Goal: Book appointment/travel/reservation

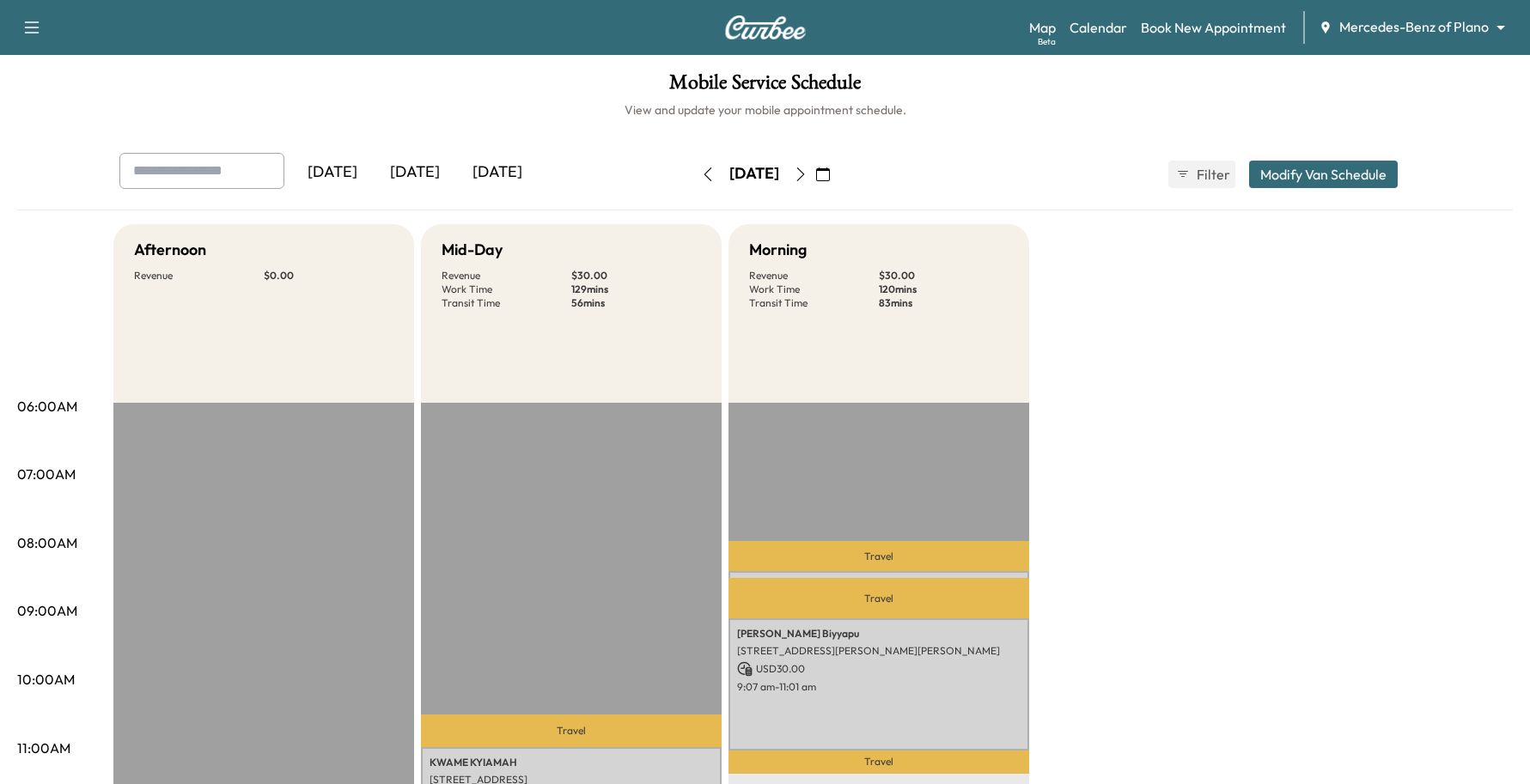
scroll to position [322, 0]
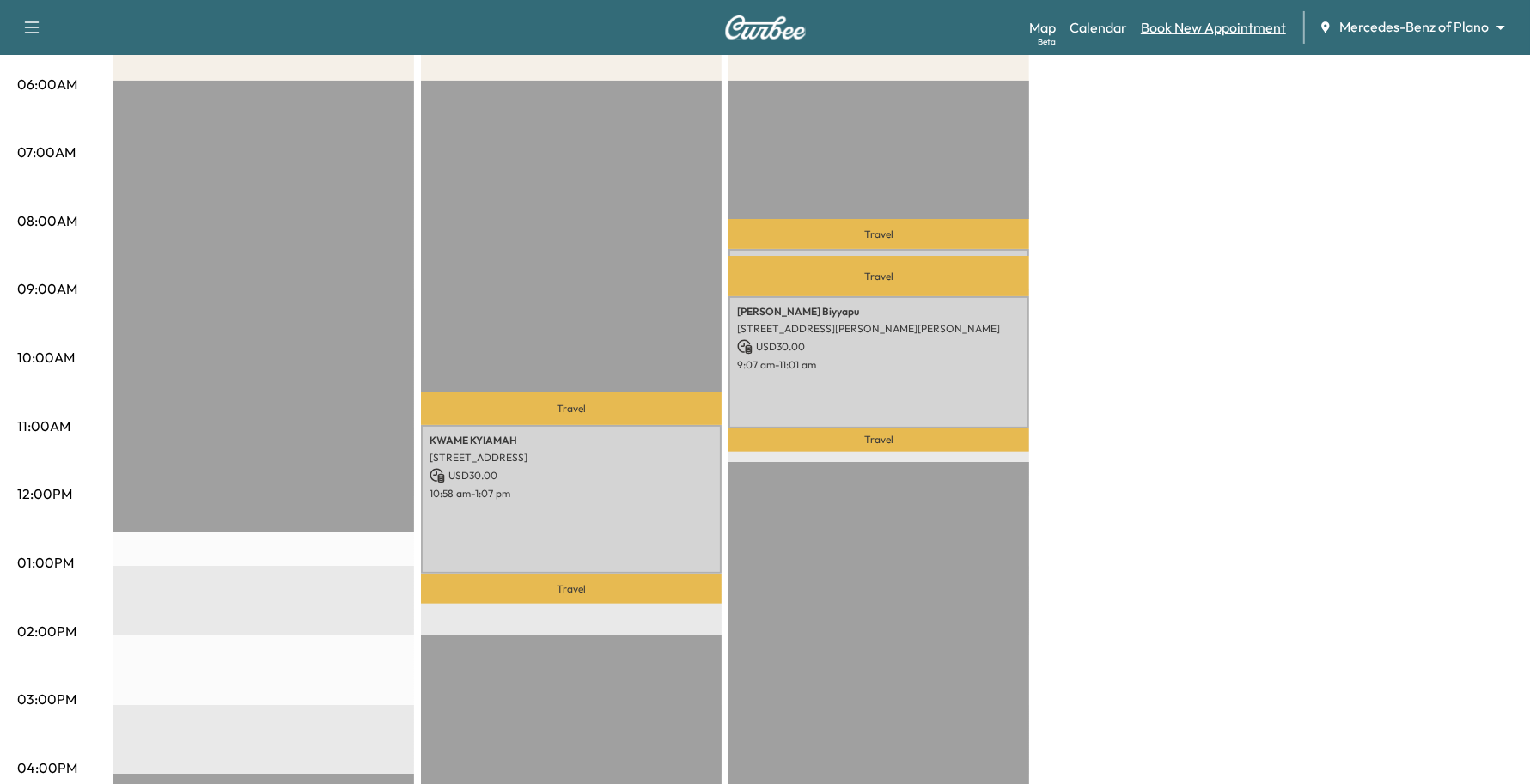
click at [1234, 24] on link "Book New Appointment" at bounding box center [1214, 28] width 145 height 21
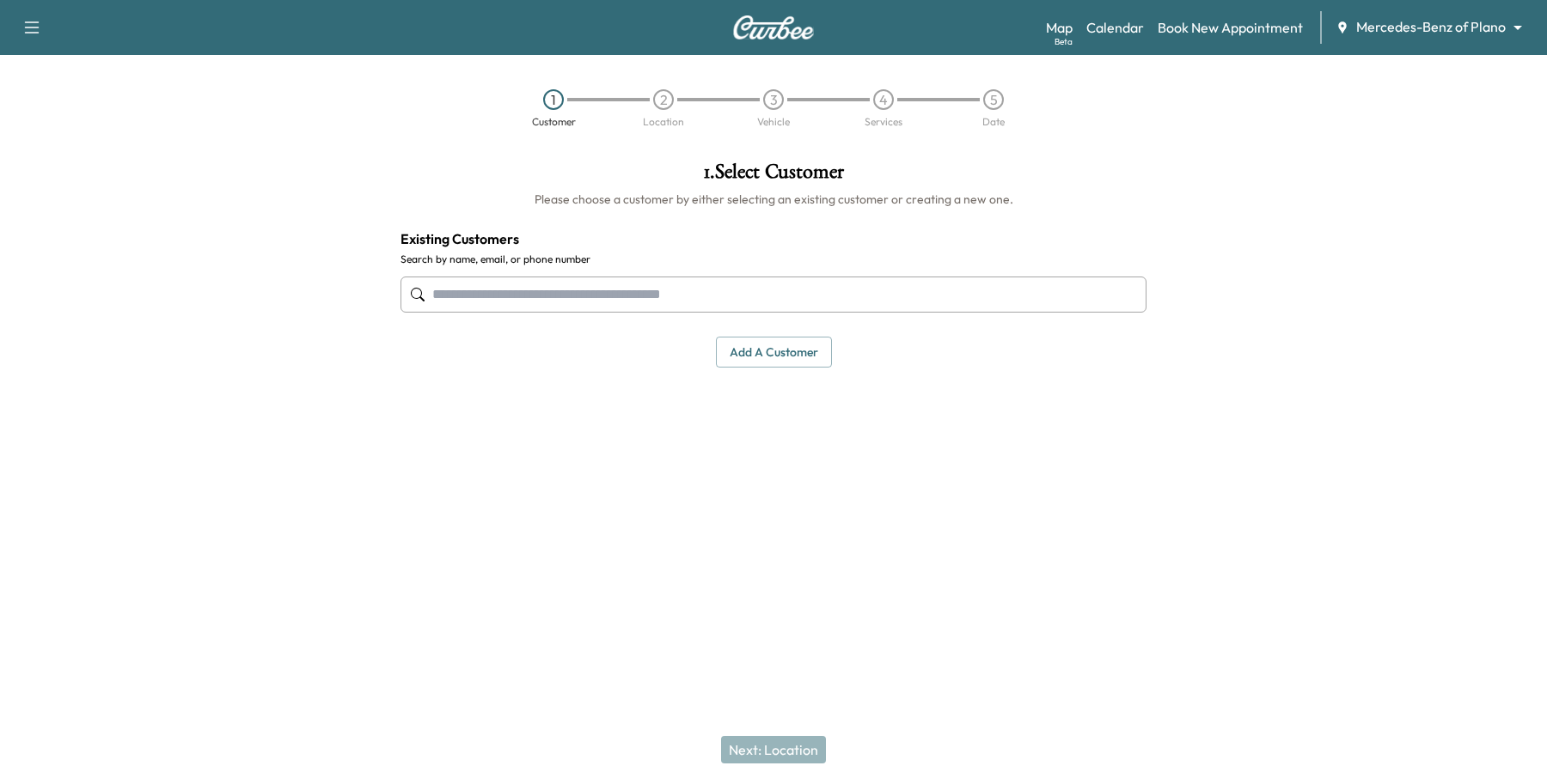
paste input "**********"
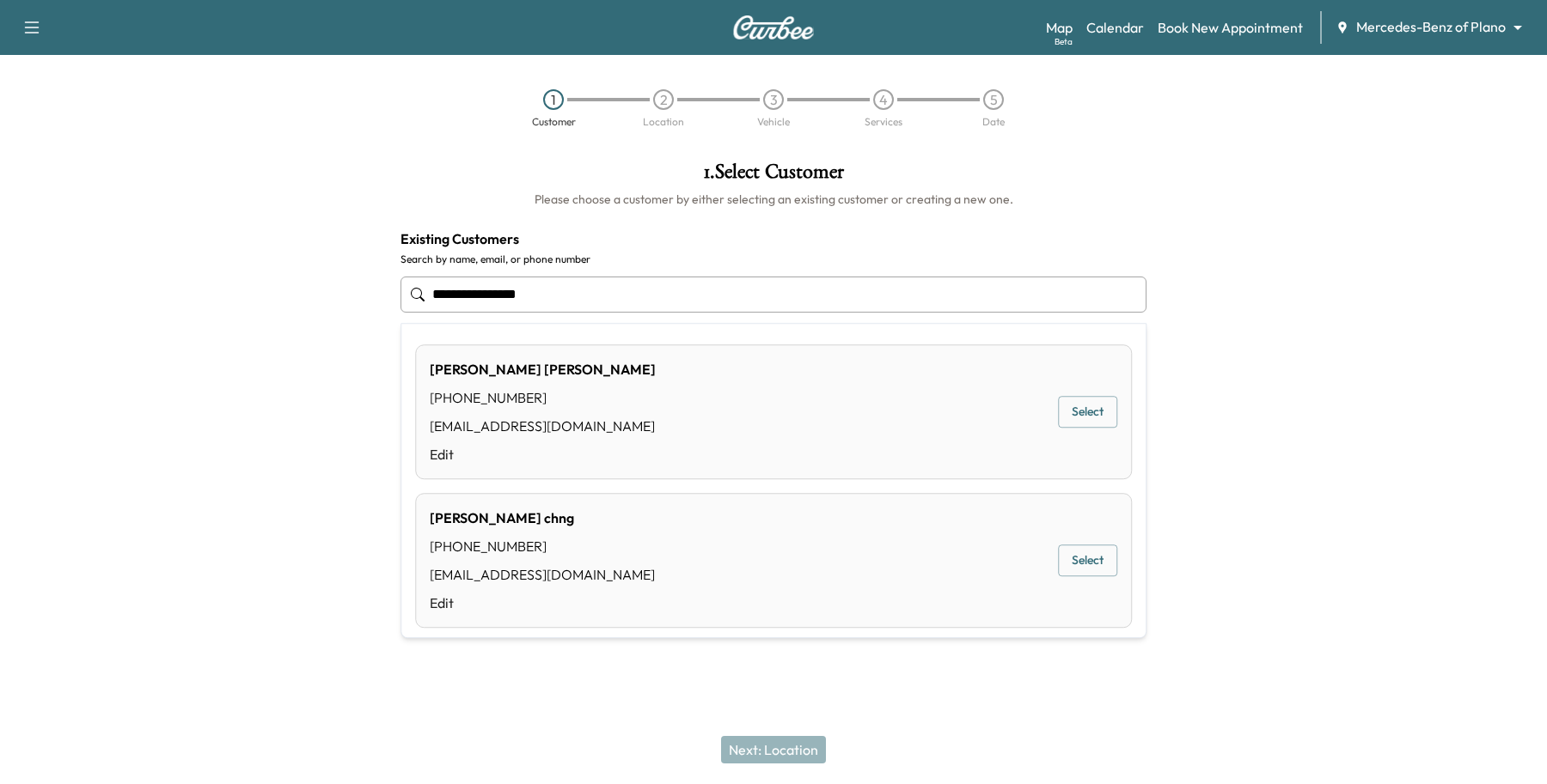
click at [641, 285] on input "**********" at bounding box center [773, 295] width 745 height 36
type input "**********"
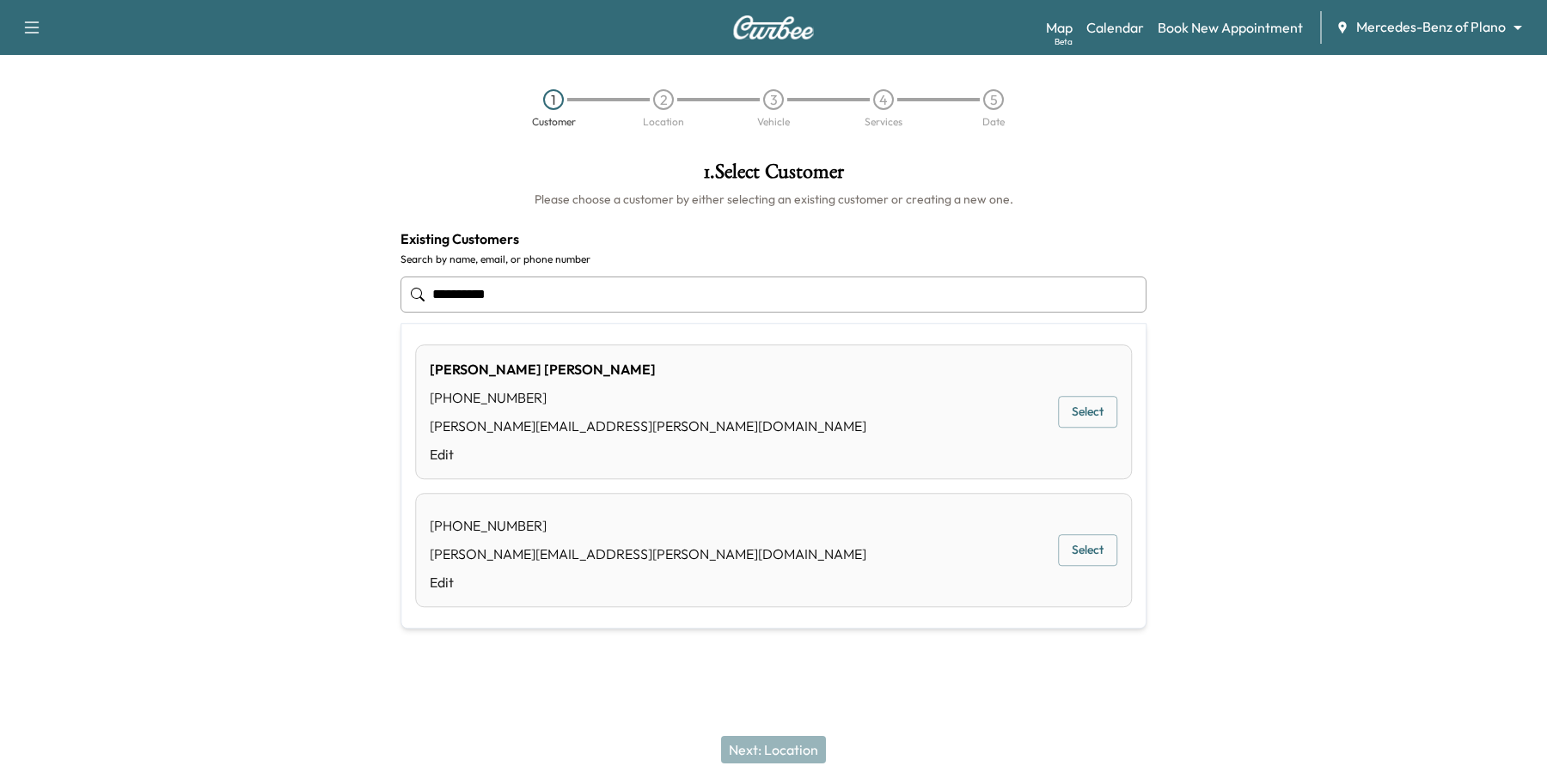
click at [1083, 409] on button "Select" at bounding box center [1087, 412] width 60 height 32
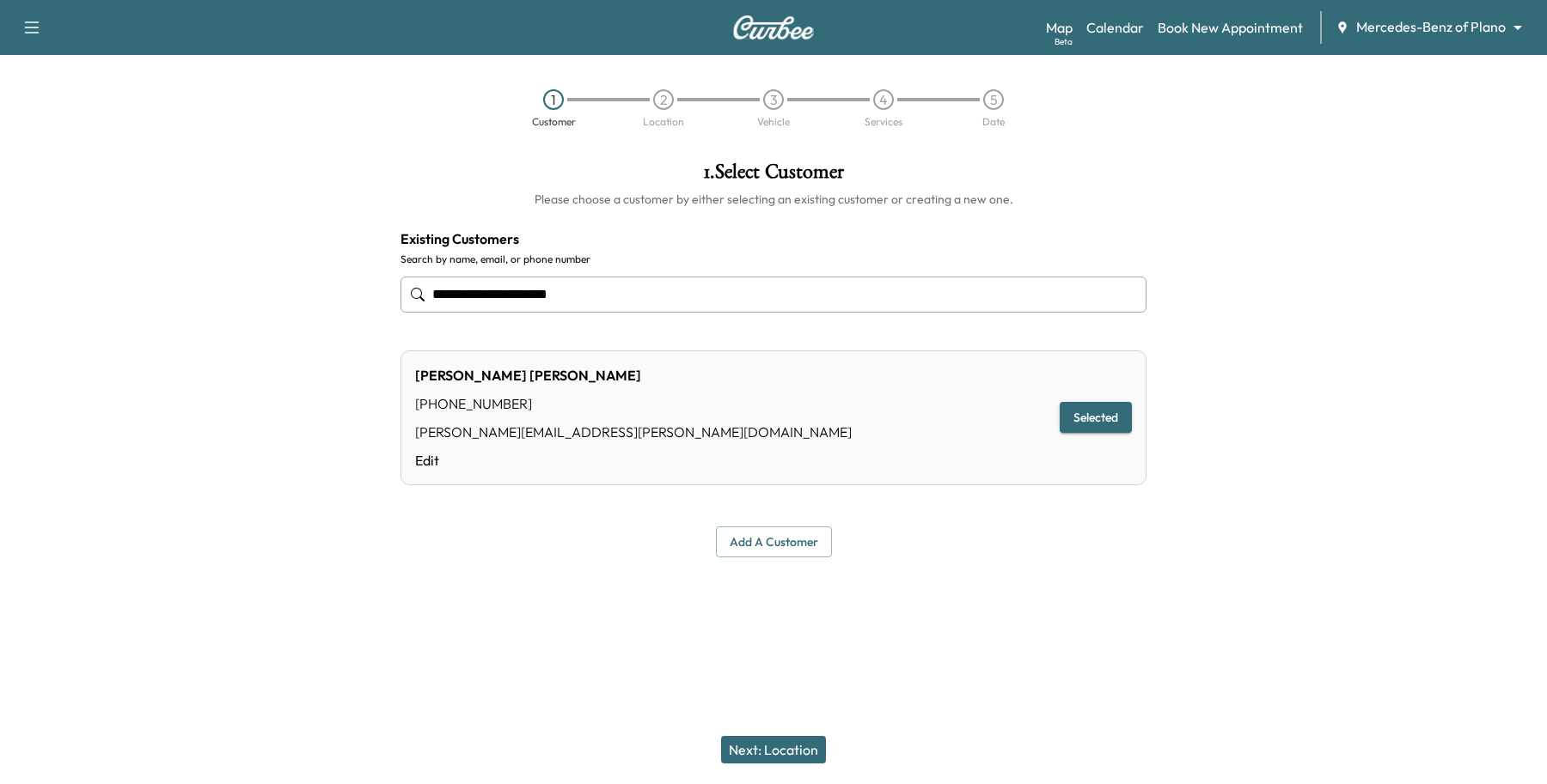
type input "**********"
click at [782, 751] on button "Next: Location" at bounding box center [773, 750] width 105 height 28
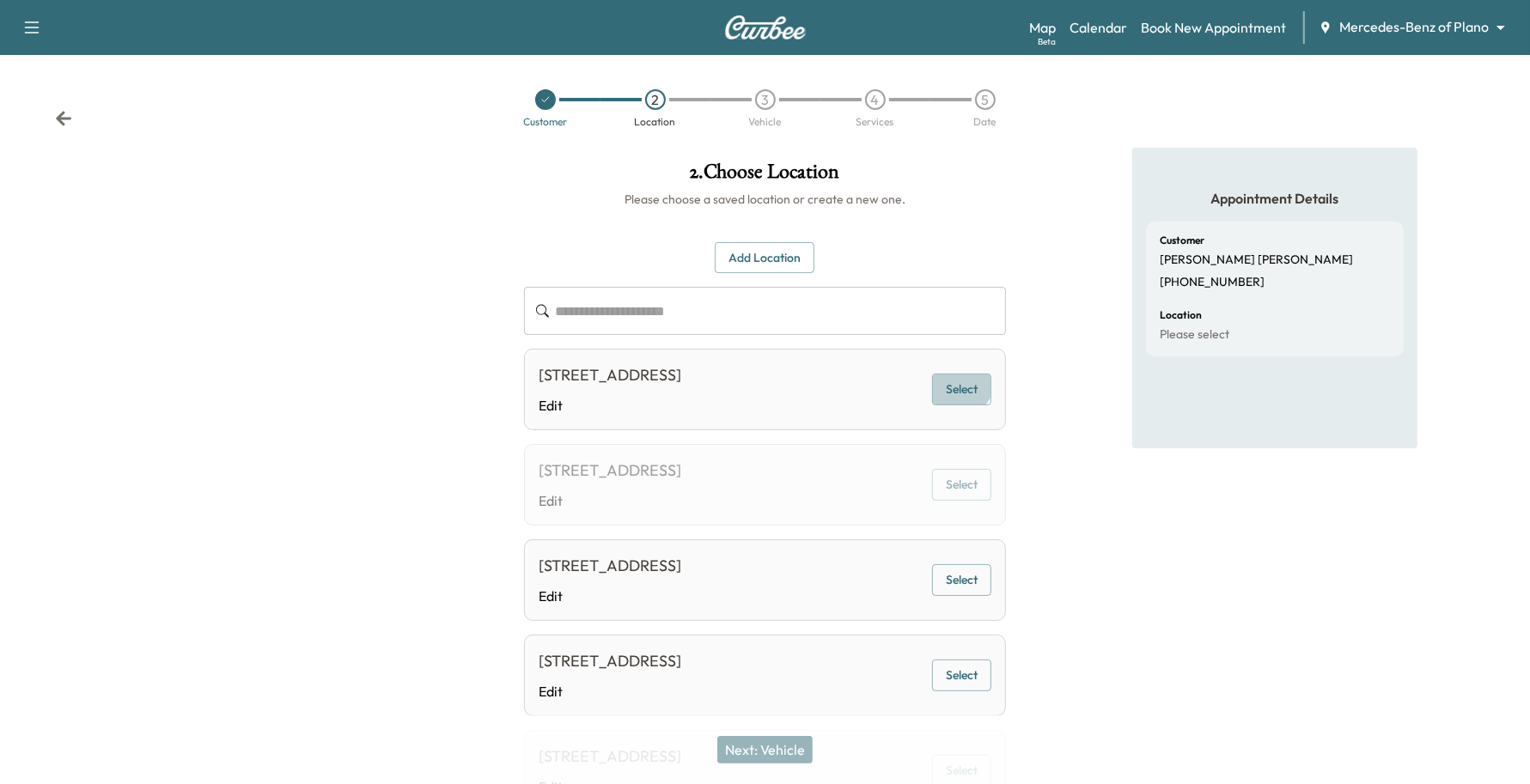
click at [959, 392] on button "Select" at bounding box center [961, 389] width 60 height 32
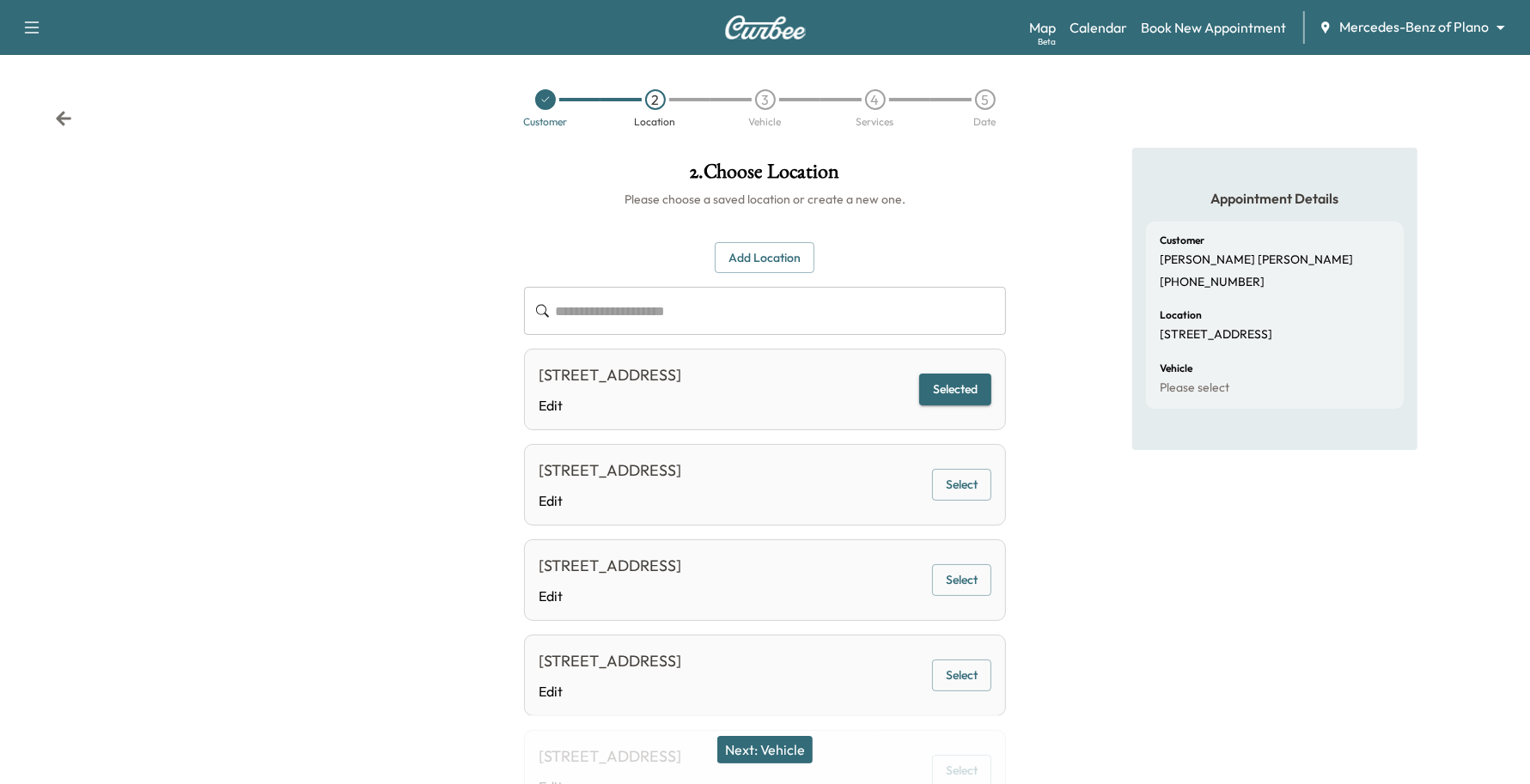
click at [800, 745] on button "Next: Vehicle" at bounding box center [765, 750] width 95 height 28
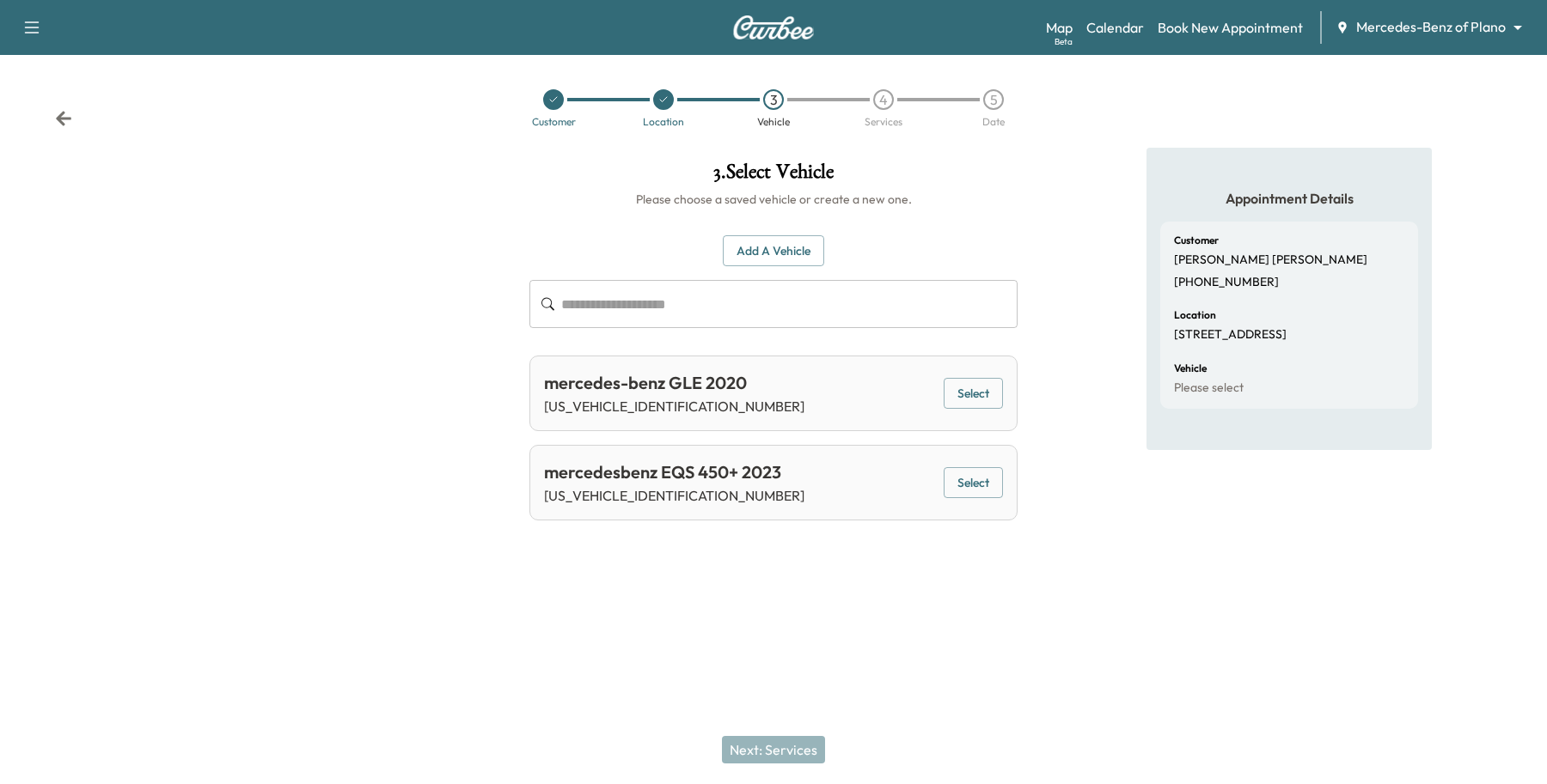
click at [981, 383] on button "Select" at bounding box center [973, 393] width 60 height 32
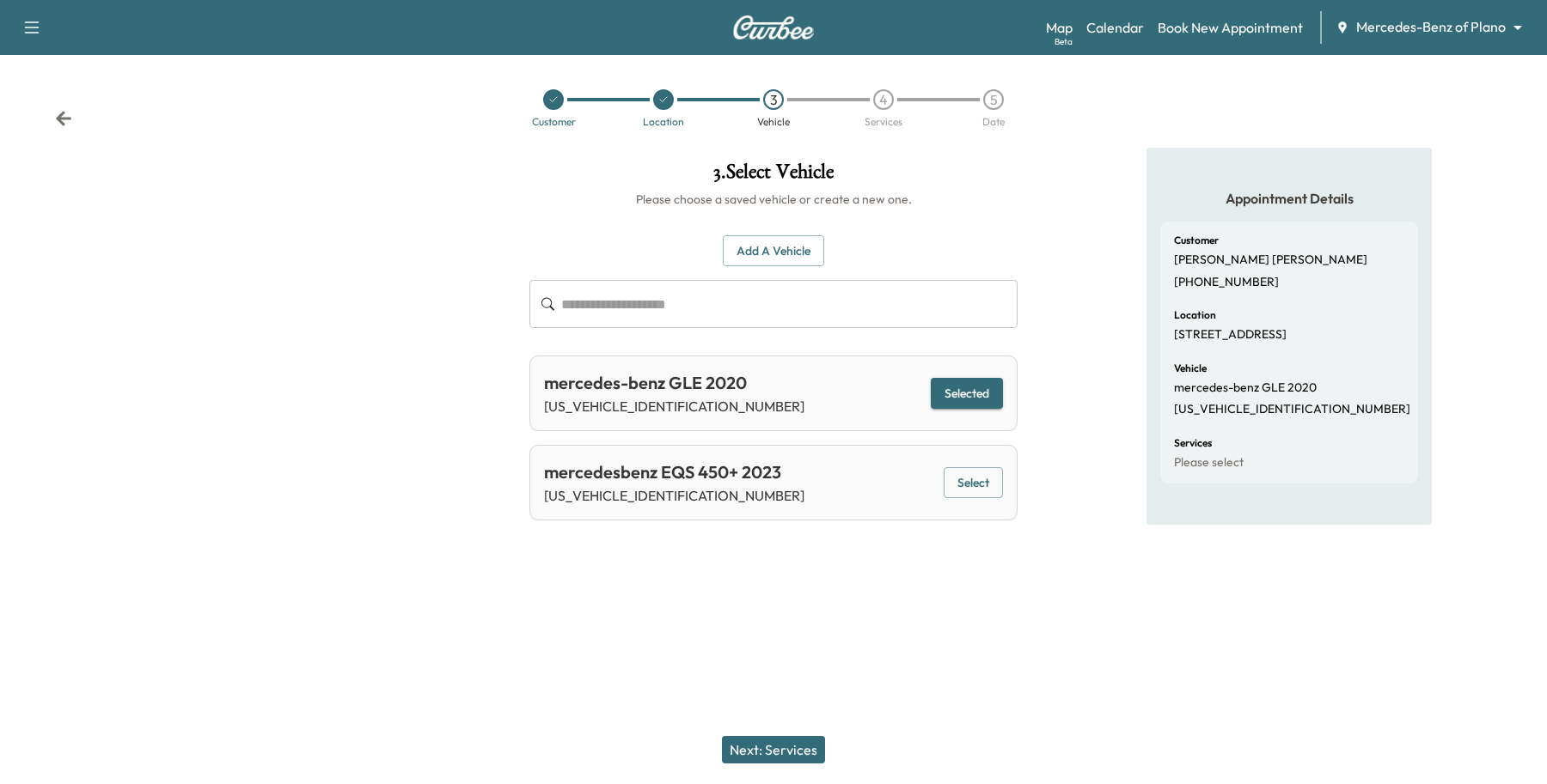
click at [790, 744] on button "Next: Services" at bounding box center [773, 750] width 103 height 28
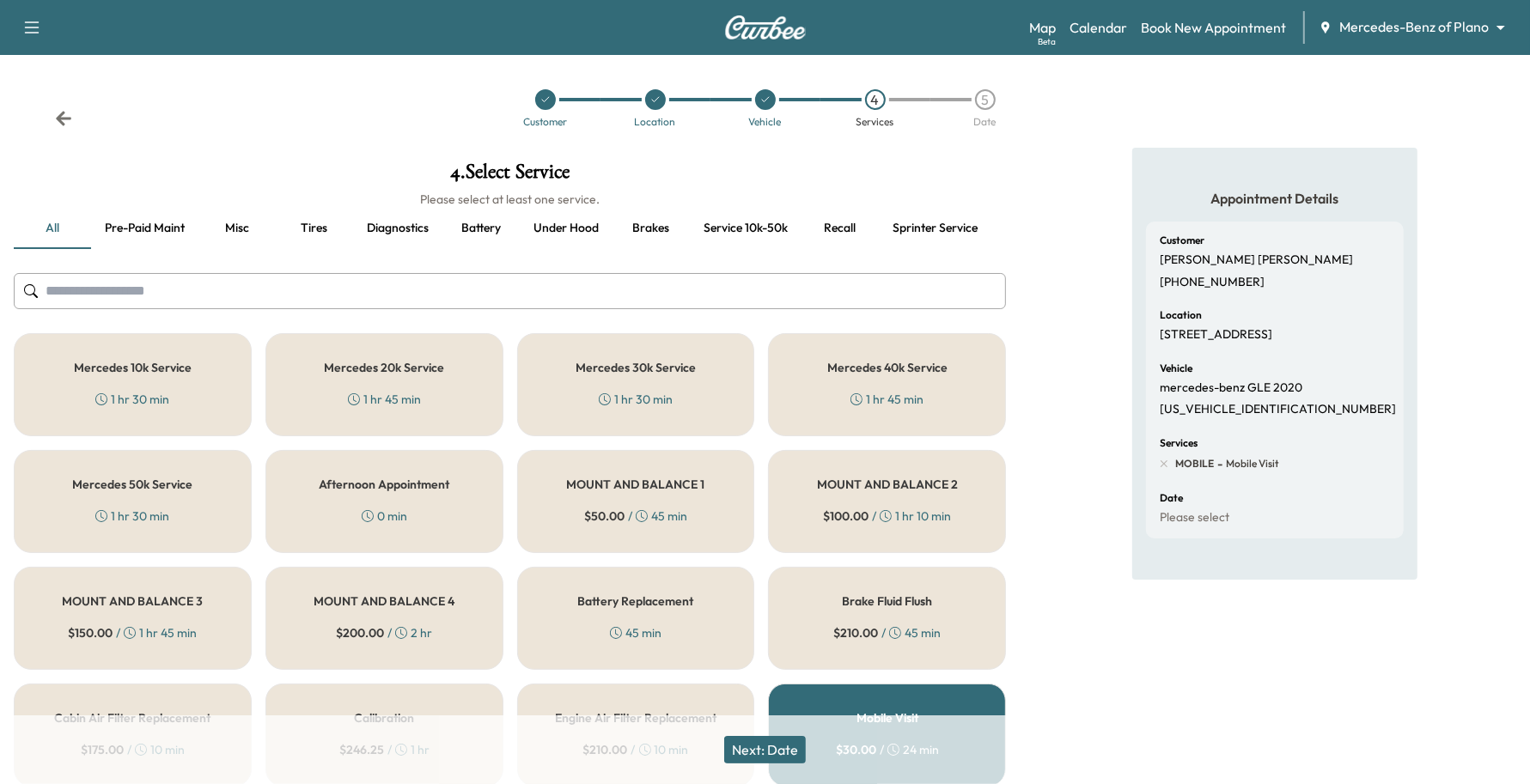
click at [825, 388] on div "Mercedes 40k Service 1 hr 45 min" at bounding box center [886, 385] width 238 height 103
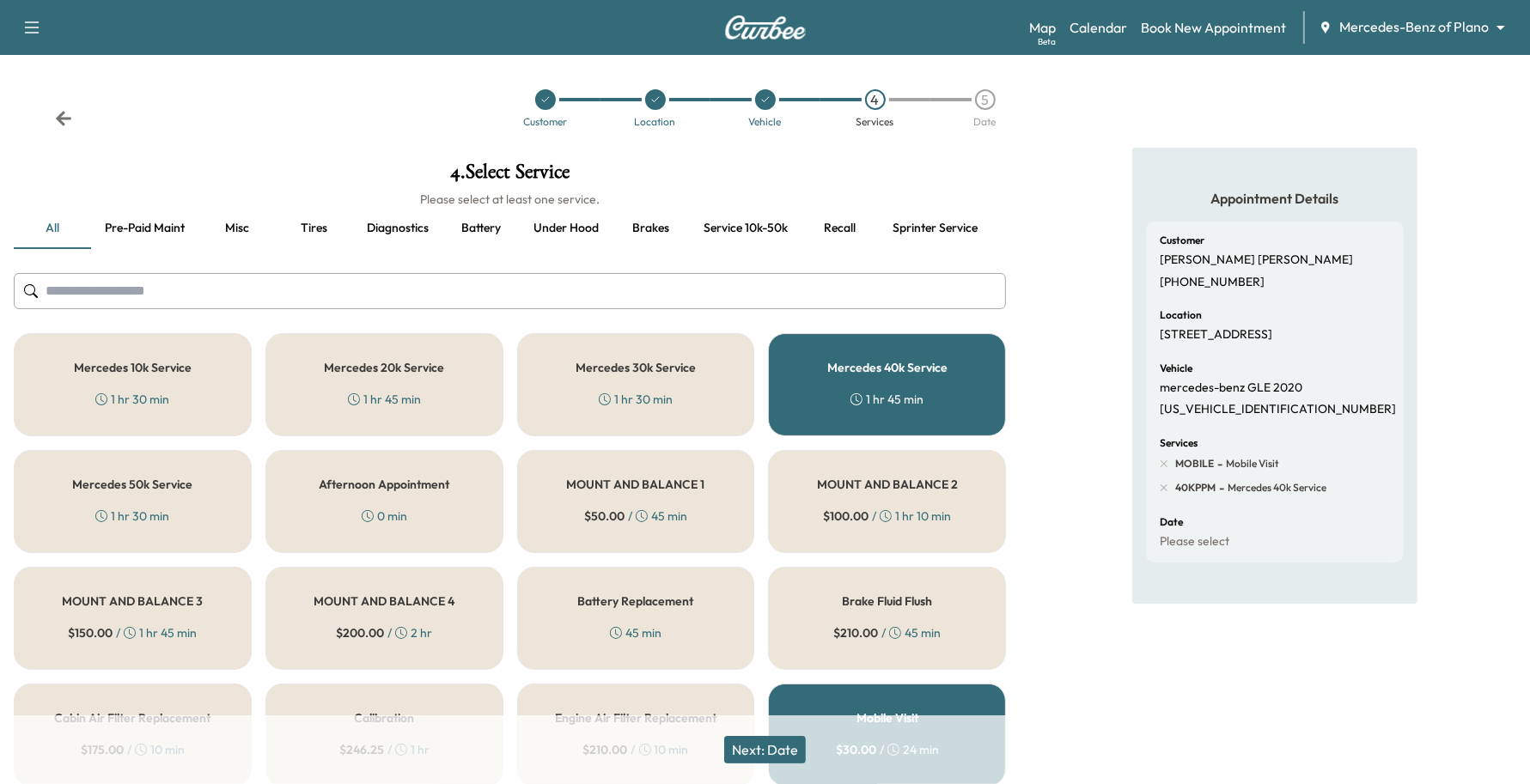
click at [775, 739] on button "Next: Date" at bounding box center [765, 750] width 81 height 28
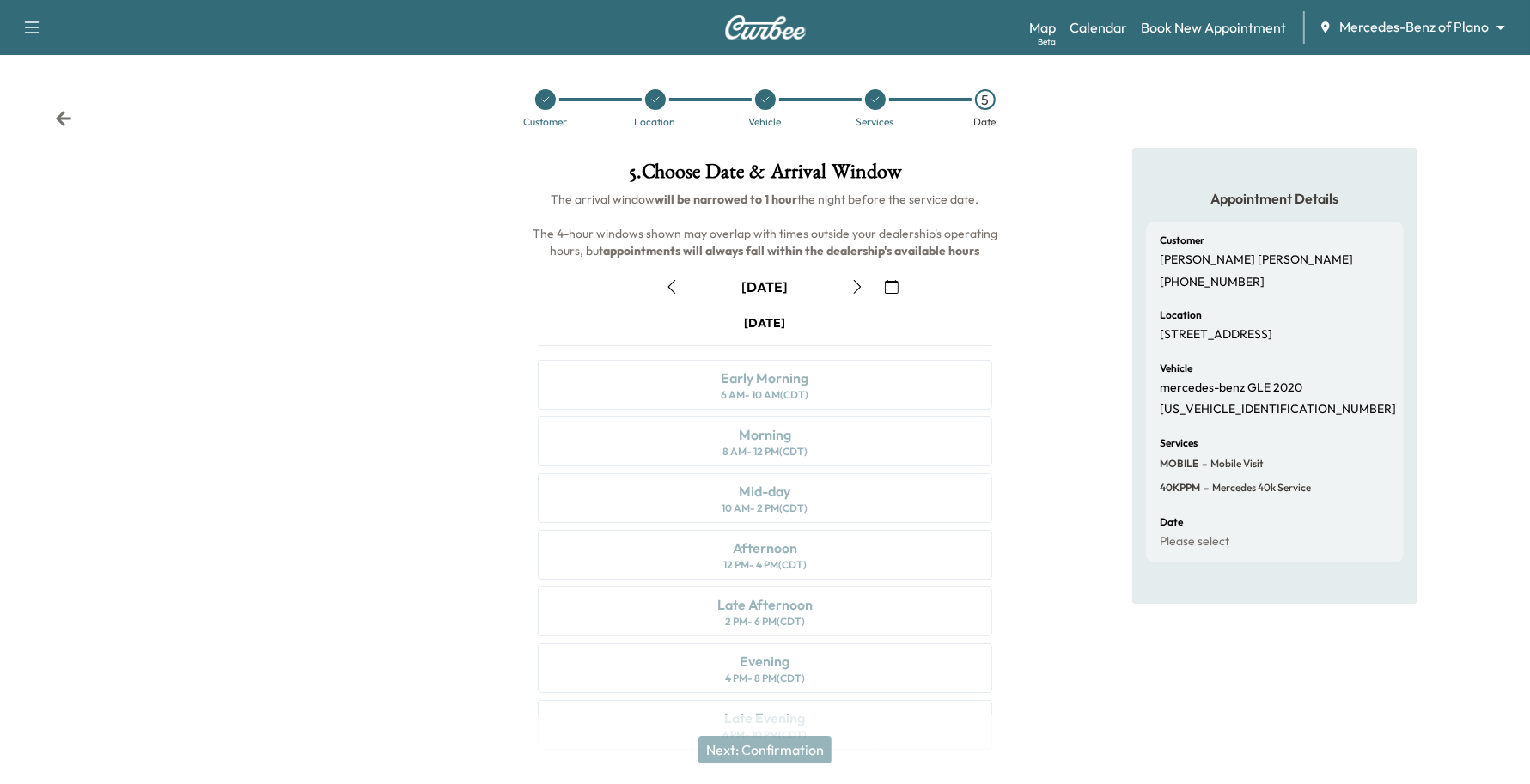
click at [866, 288] on button "button" at bounding box center [857, 287] width 29 height 28
click at [860, 290] on icon "button" at bounding box center [857, 287] width 14 height 14
click at [857, 290] on icon "button" at bounding box center [857, 287] width 8 height 14
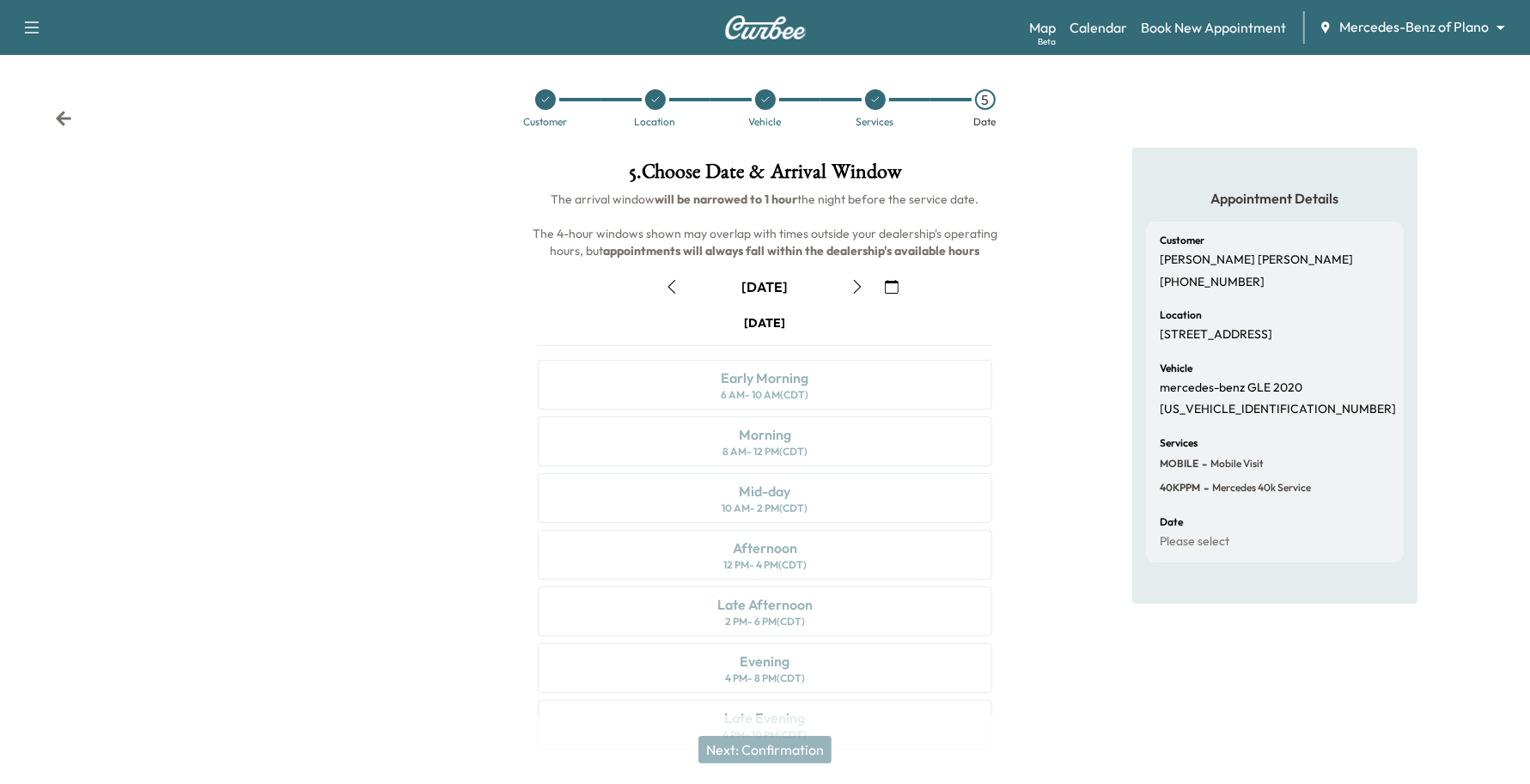
click at [857, 290] on icon "button" at bounding box center [857, 287] width 8 height 14
click at [861, 289] on icon "button" at bounding box center [857, 287] width 14 height 14
click at [768, 488] on div "Mid-day" at bounding box center [765, 491] width 52 height 21
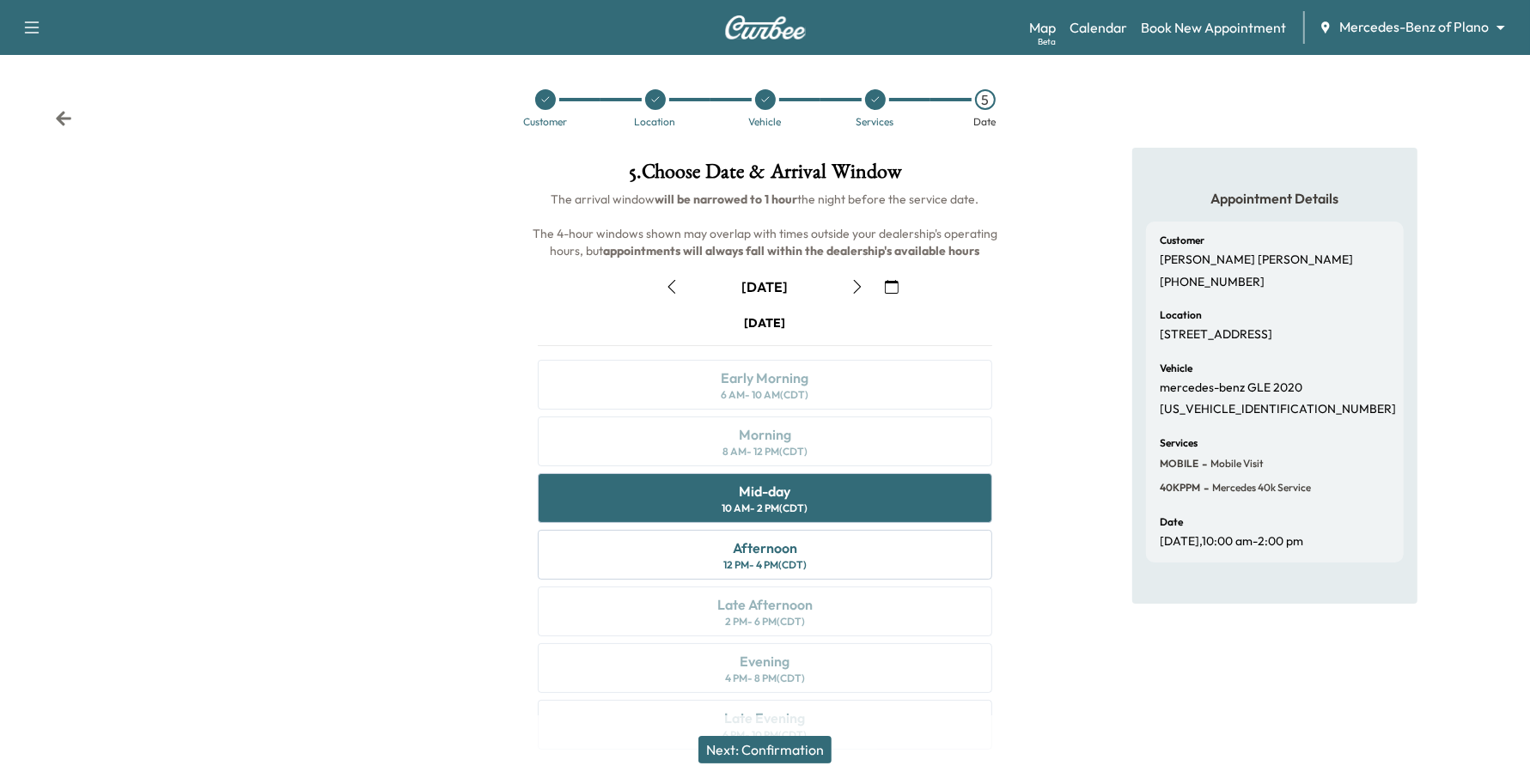
click at [895, 288] on icon "button" at bounding box center [891, 287] width 14 height 14
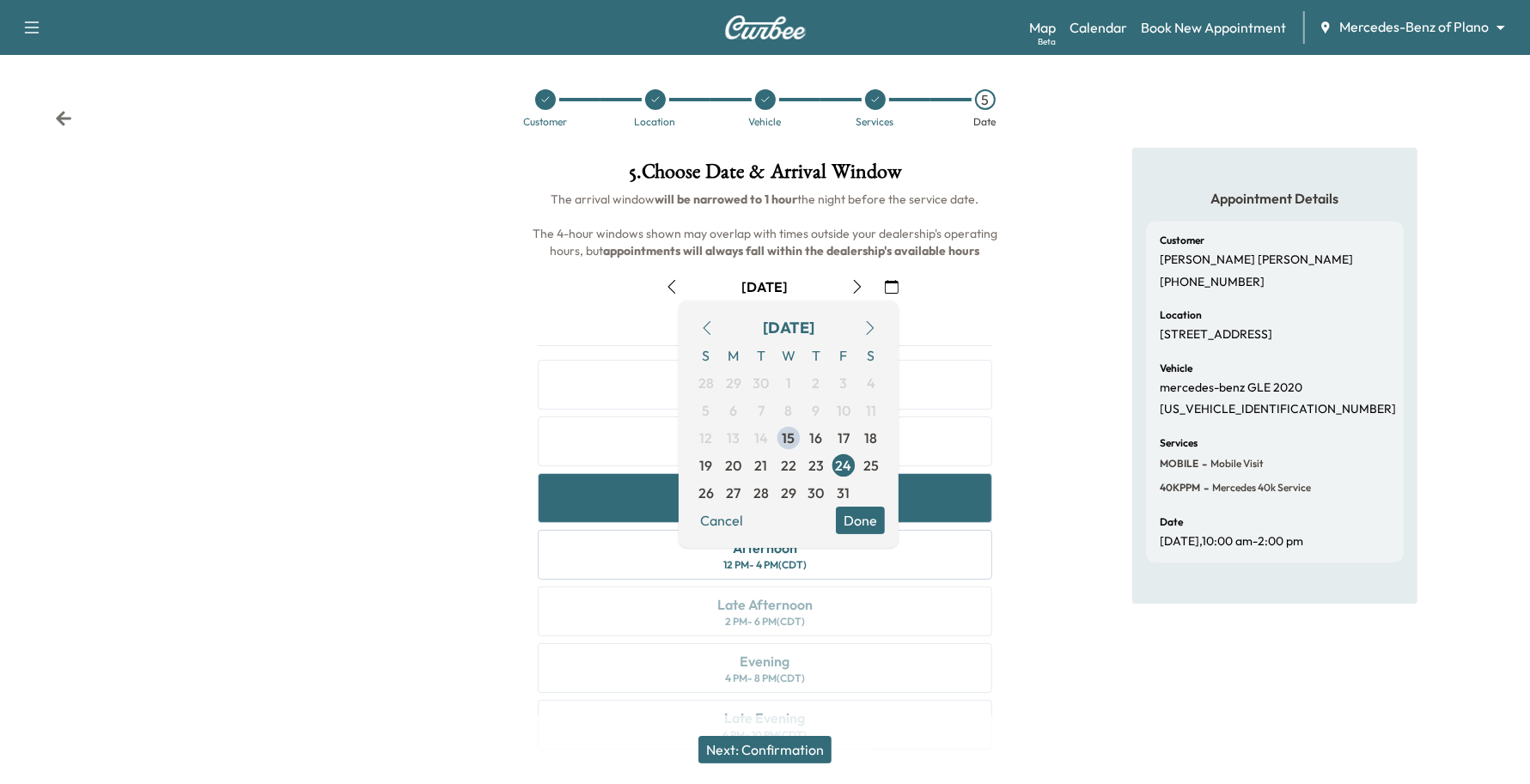
click at [422, 406] on div at bounding box center [255, 459] width 510 height 622
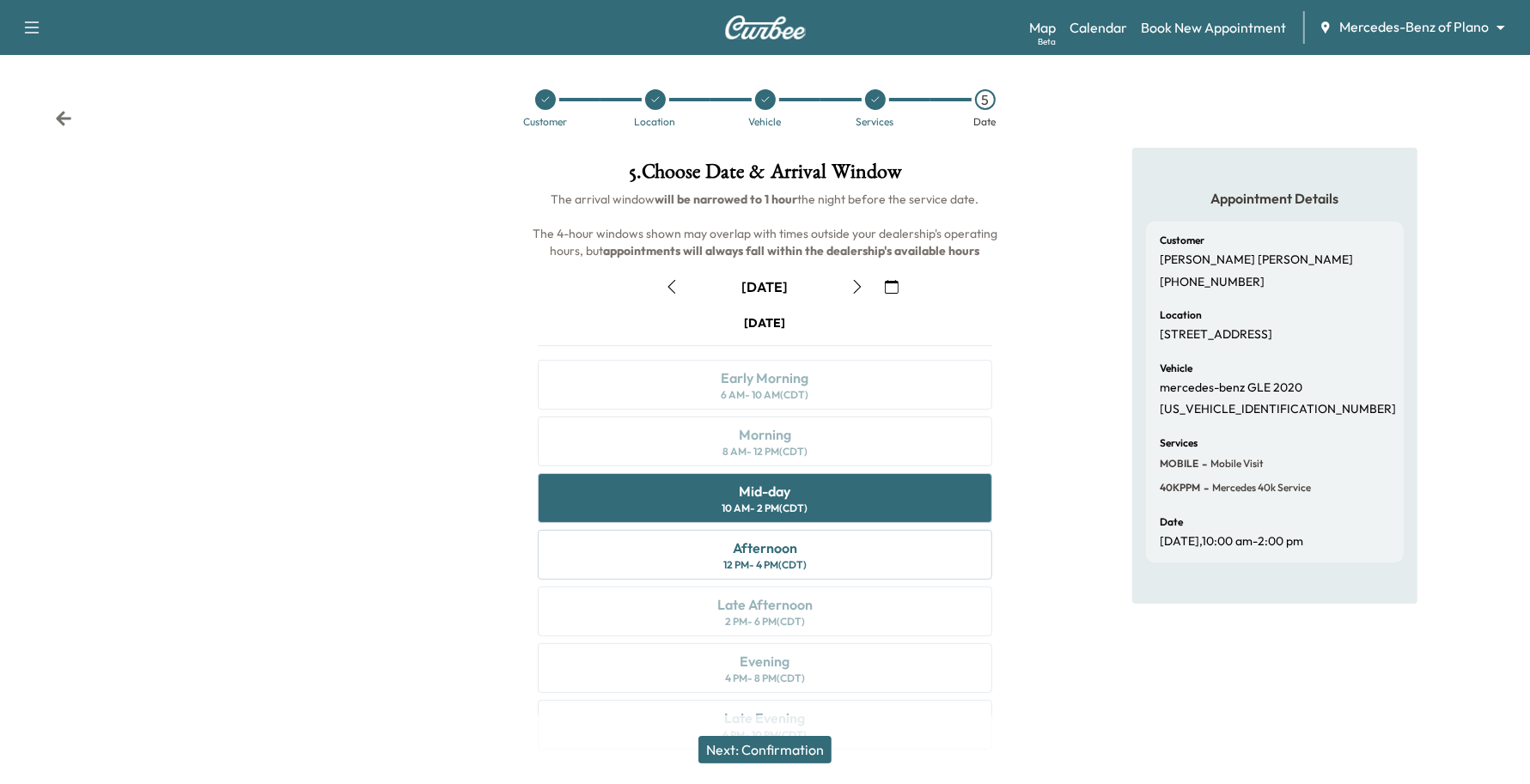
click at [757, 747] on button "Next: Confirmation" at bounding box center [765, 750] width 133 height 28
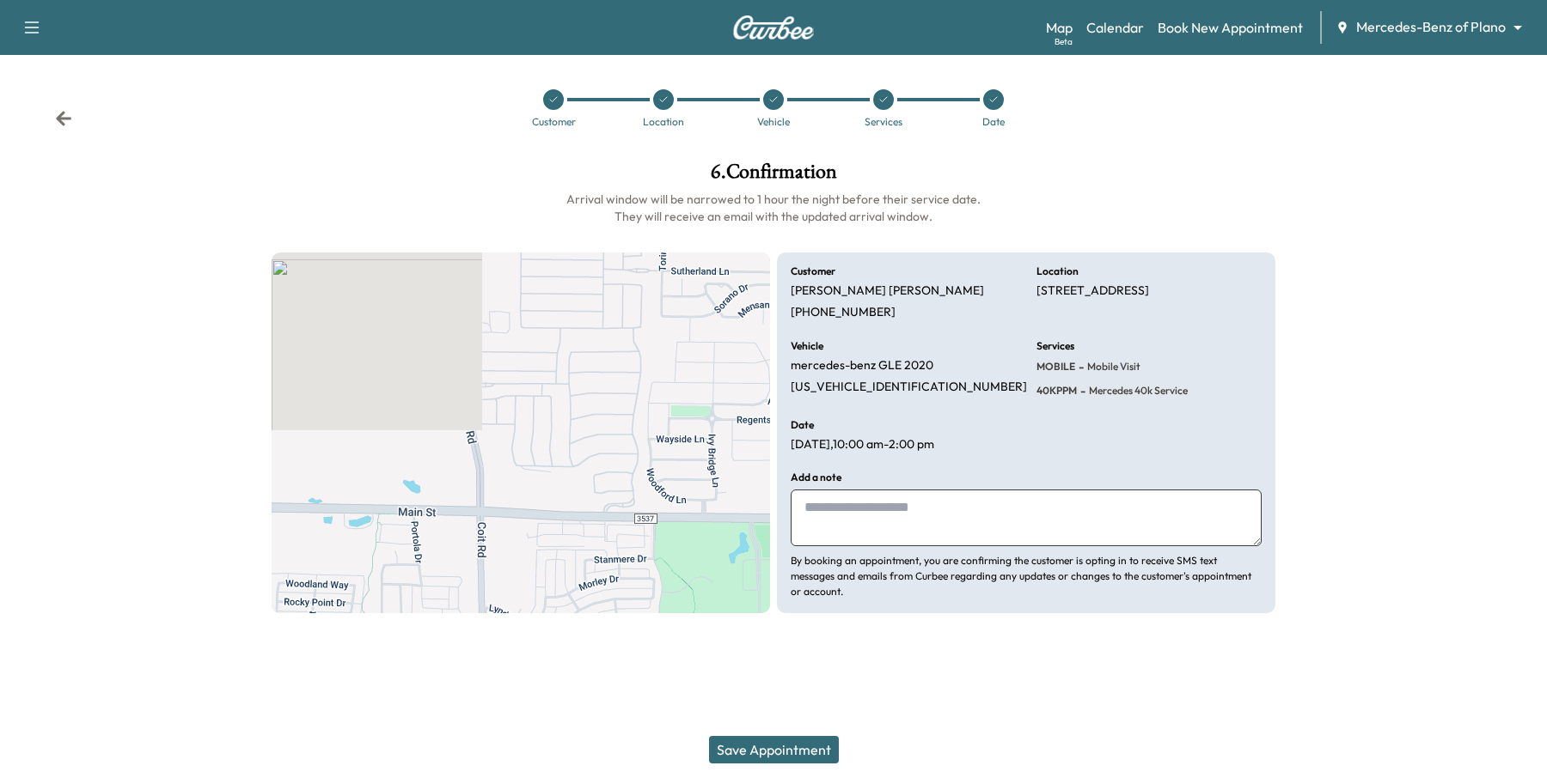
click at [771, 755] on button "Save Appointment" at bounding box center [774, 750] width 130 height 28
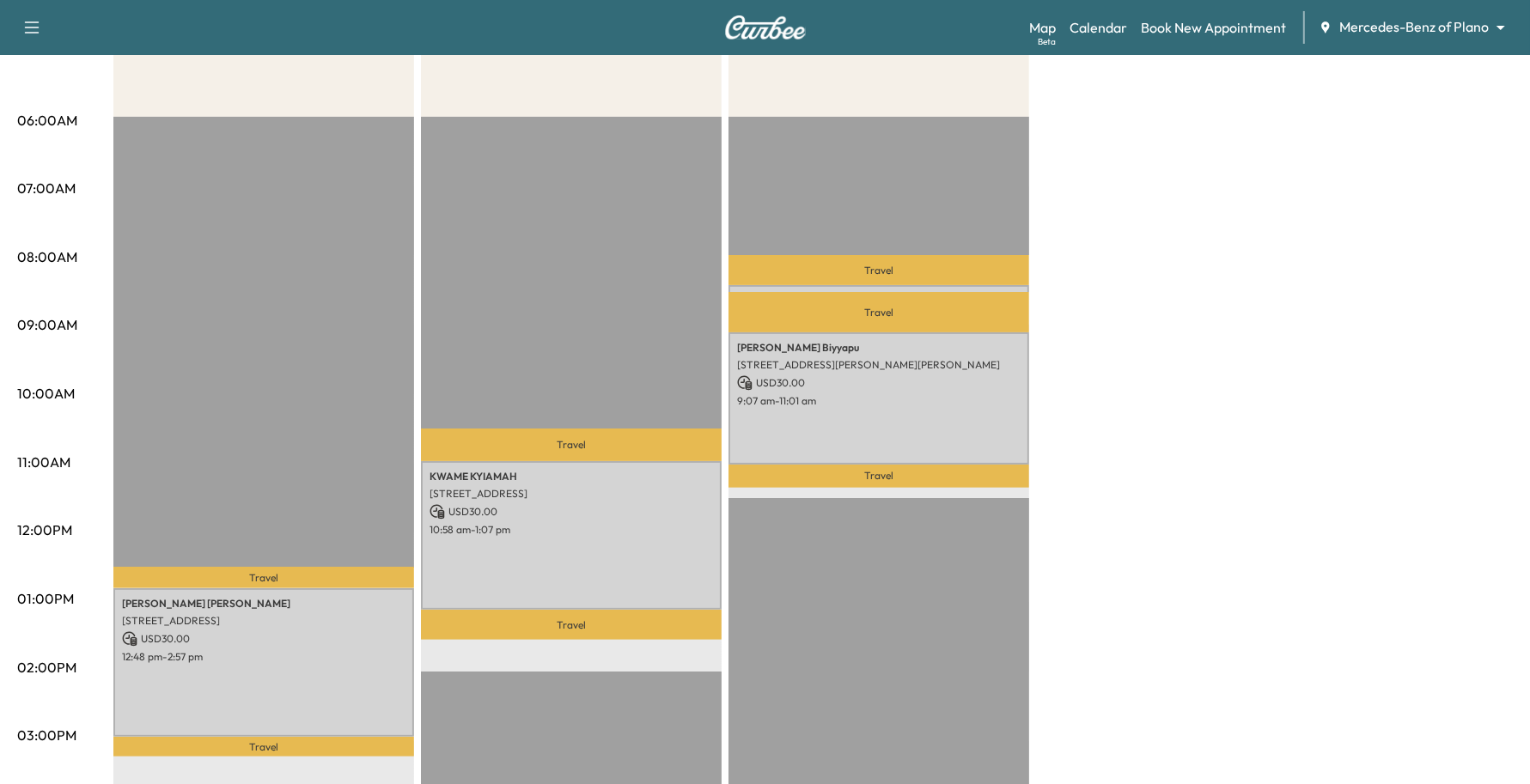
scroll to position [322, 0]
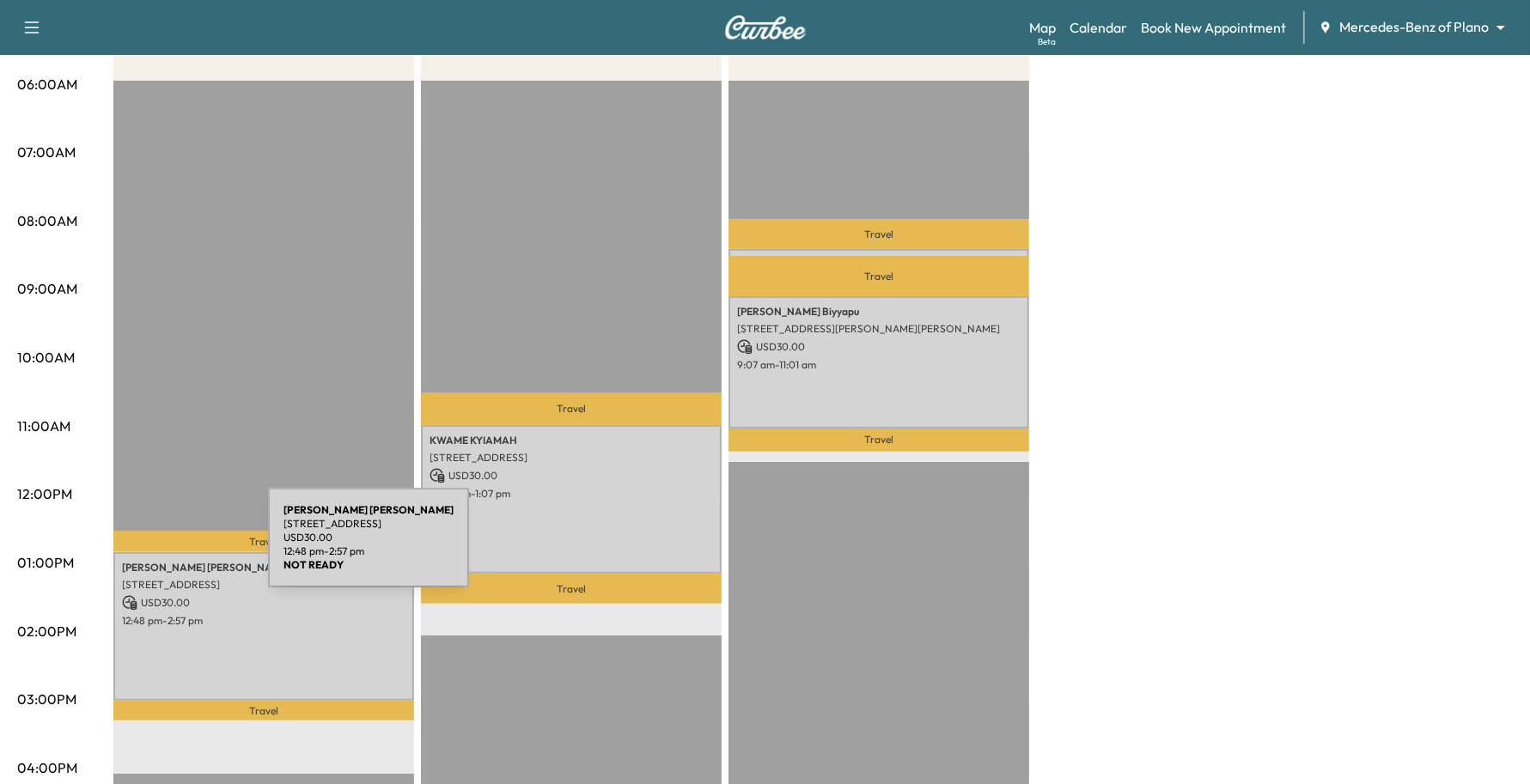
drag, startPoint x: 255, startPoint y: 572, endPoint x: 139, endPoint y: 548, distance: 118.5
click at [139, 552] on div "[PERSON_NAME] [STREET_ADDRESS] USD 30.00 12:48 pm - 2:57 pm" at bounding box center [264, 627] width 301 height 150
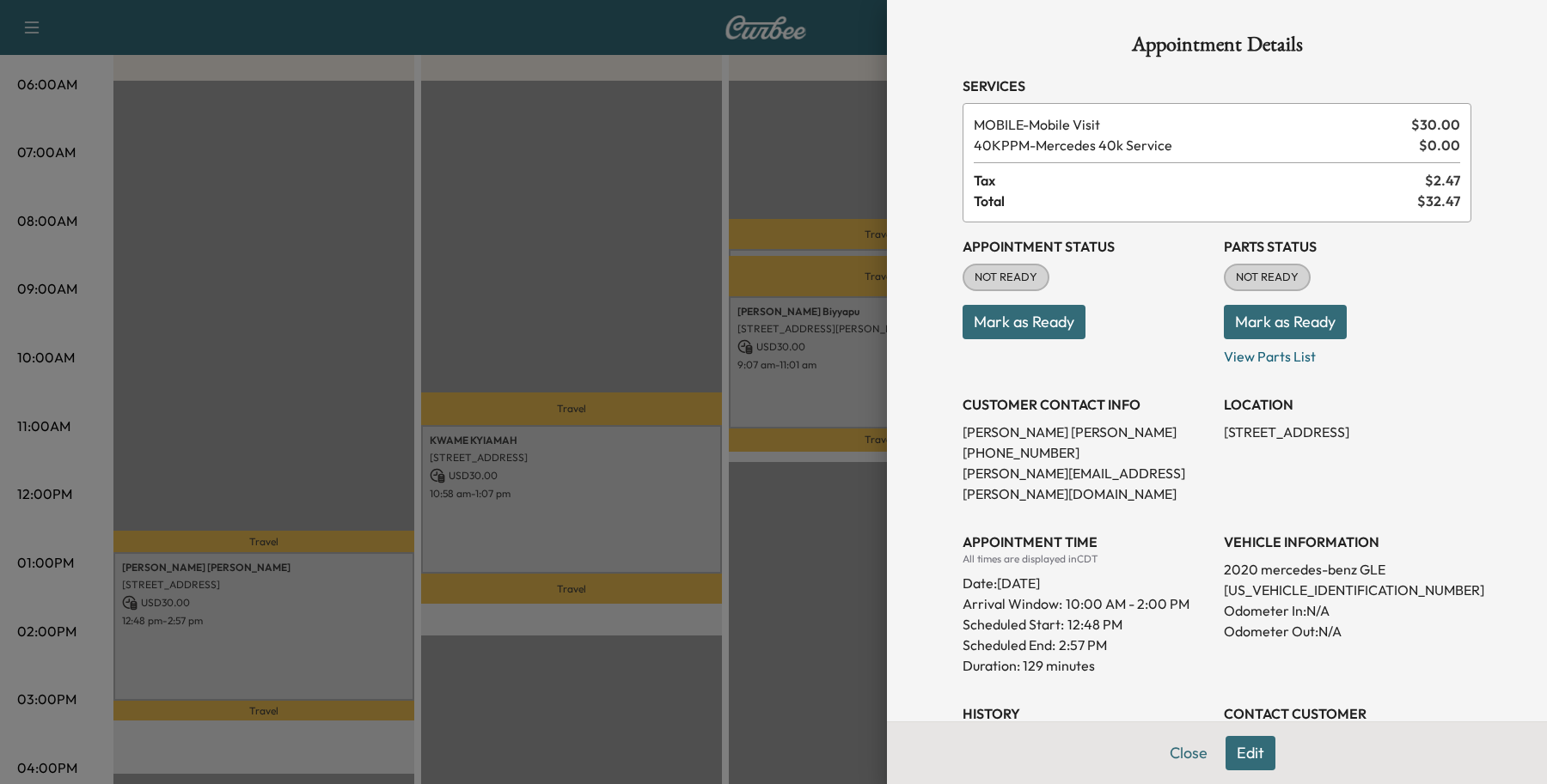
click at [275, 667] on div at bounding box center [773, 392] width 1547 height 784
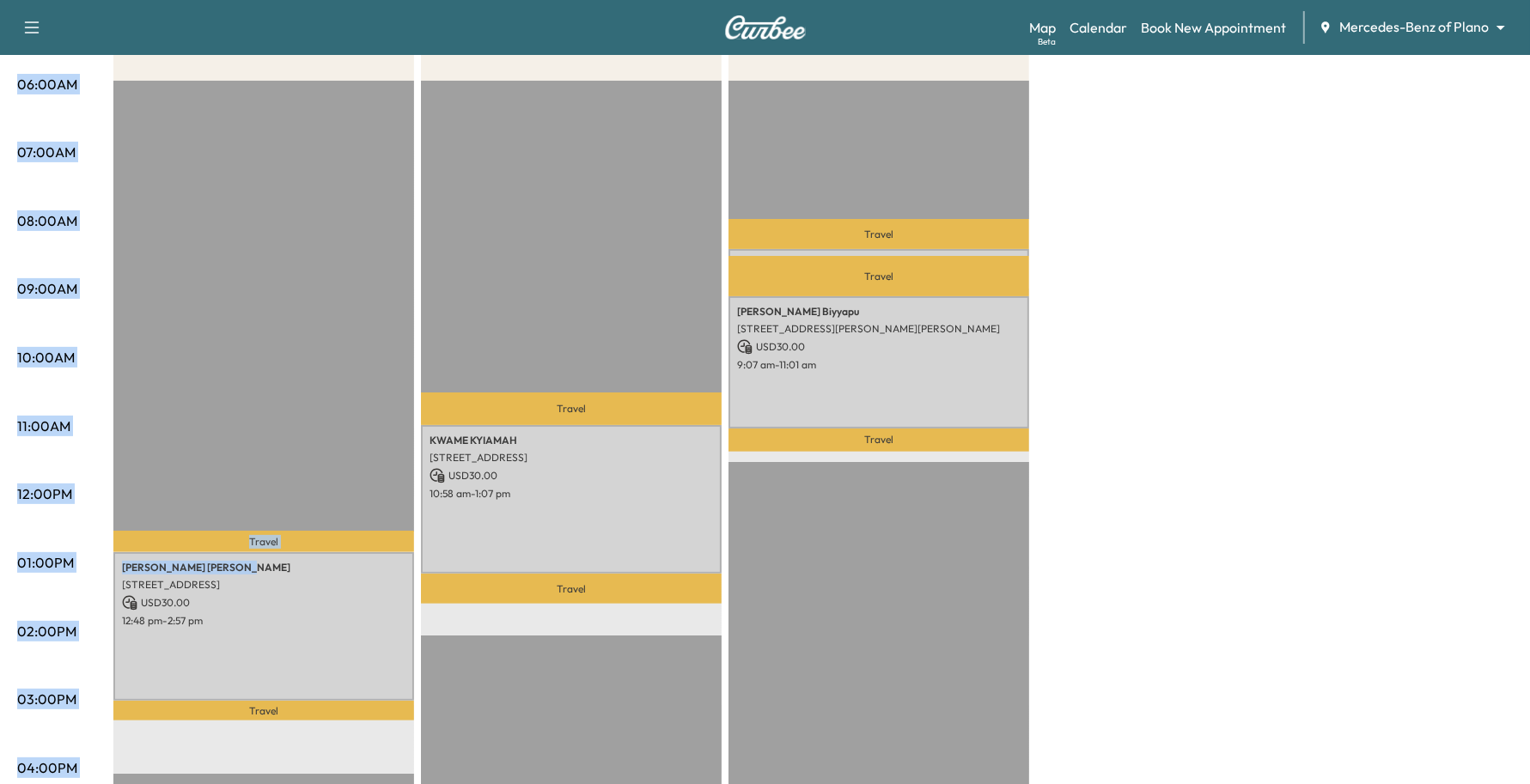
drag, startPoint x: 255, startPoint y: 552, endPoint x: 110, endPoint y: 561, distance: 145.3
click at [110, 561] on div "06:00AM 07:00AM 08:00AM 09:00AM 10:00AM 11:00AM 12:00PM 01:00PM 02:00PM 03:00PM…" at bounding box center [765, 546] width 1495 height 1288
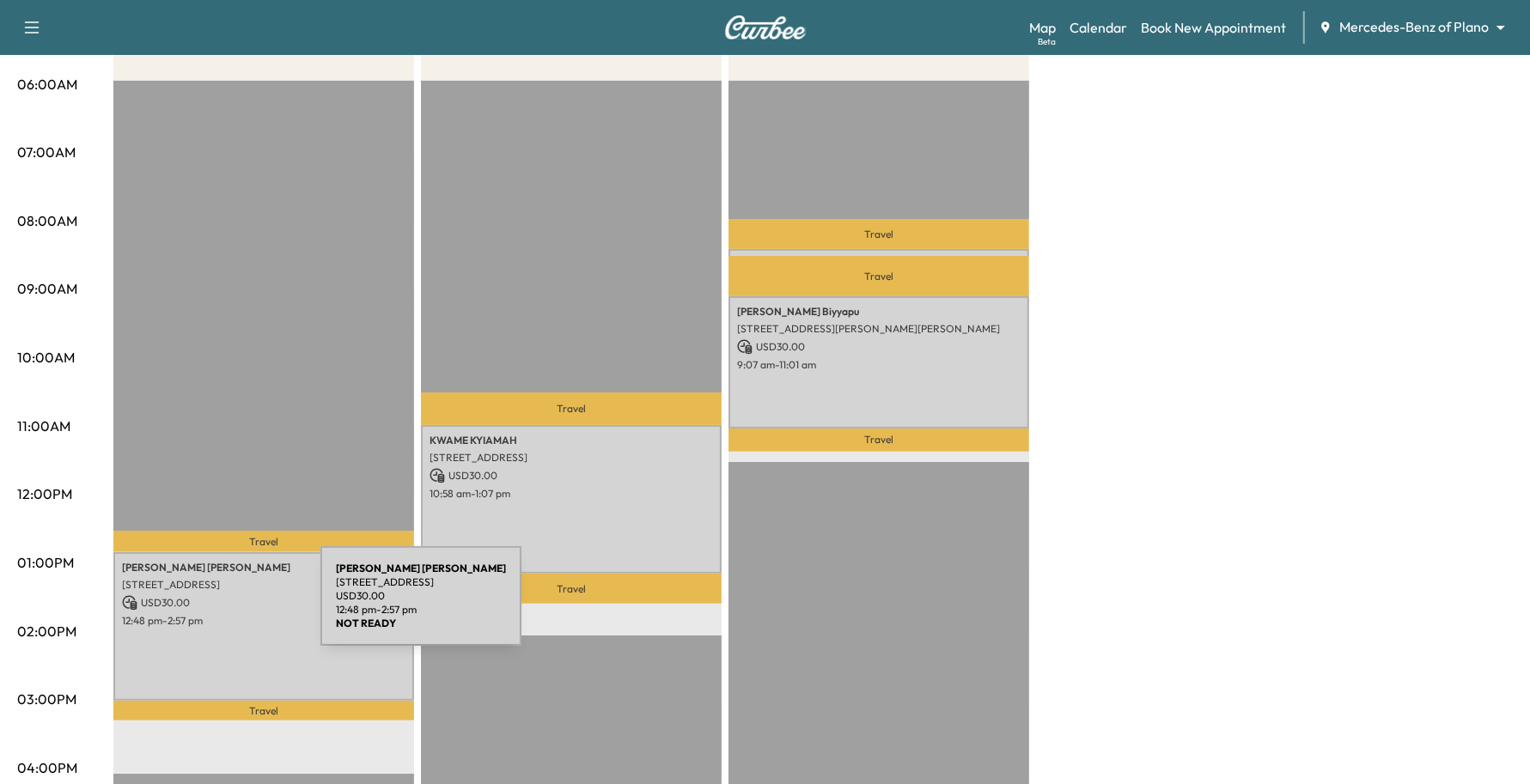
click at [192, 614] on p "12:48 pm - 2:57 pm" at bounding box center [264, 621] width 284 height 14
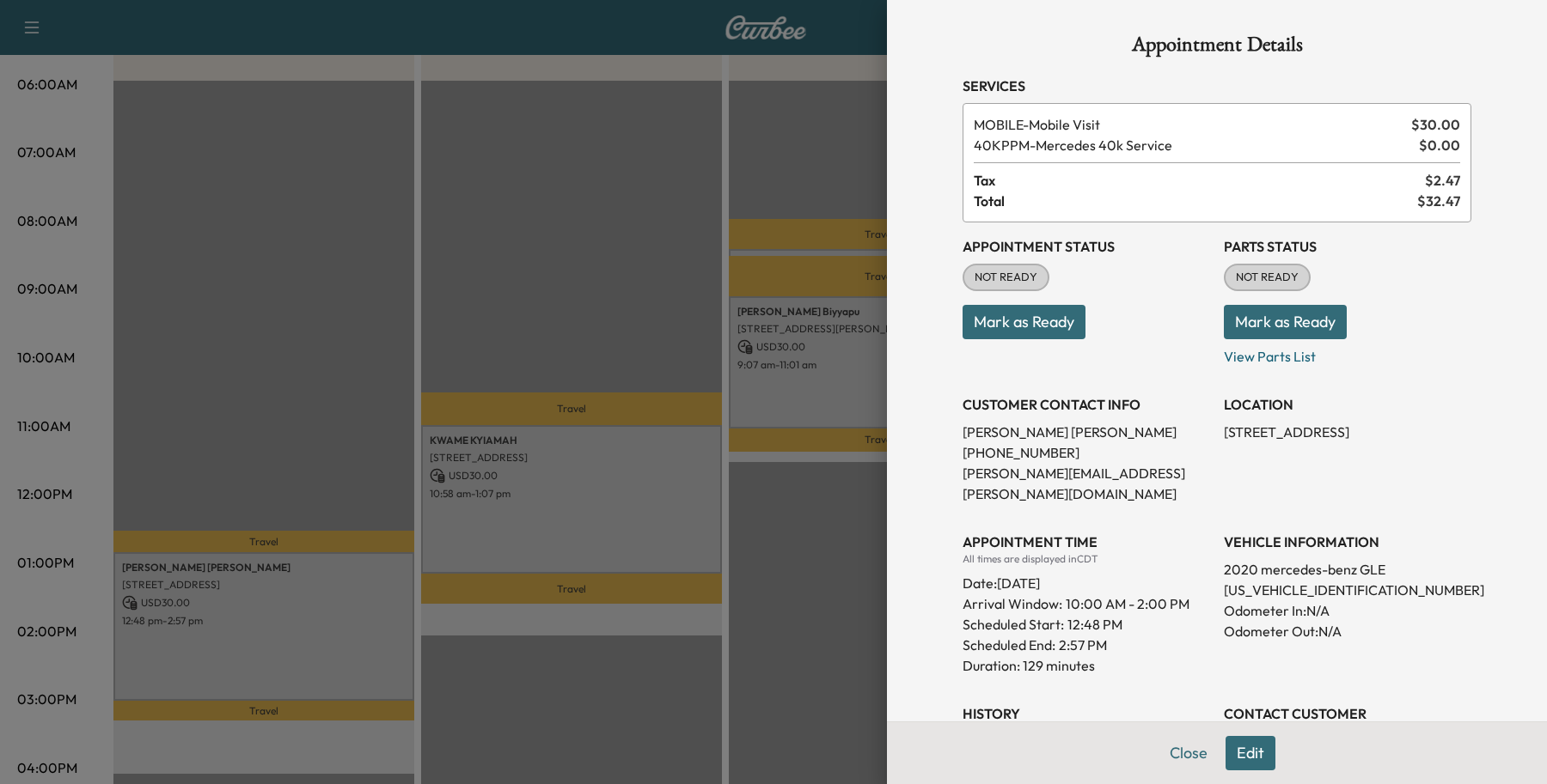
click at [259, 558] on div at bounding box center [773, 392] width 1547 height 784
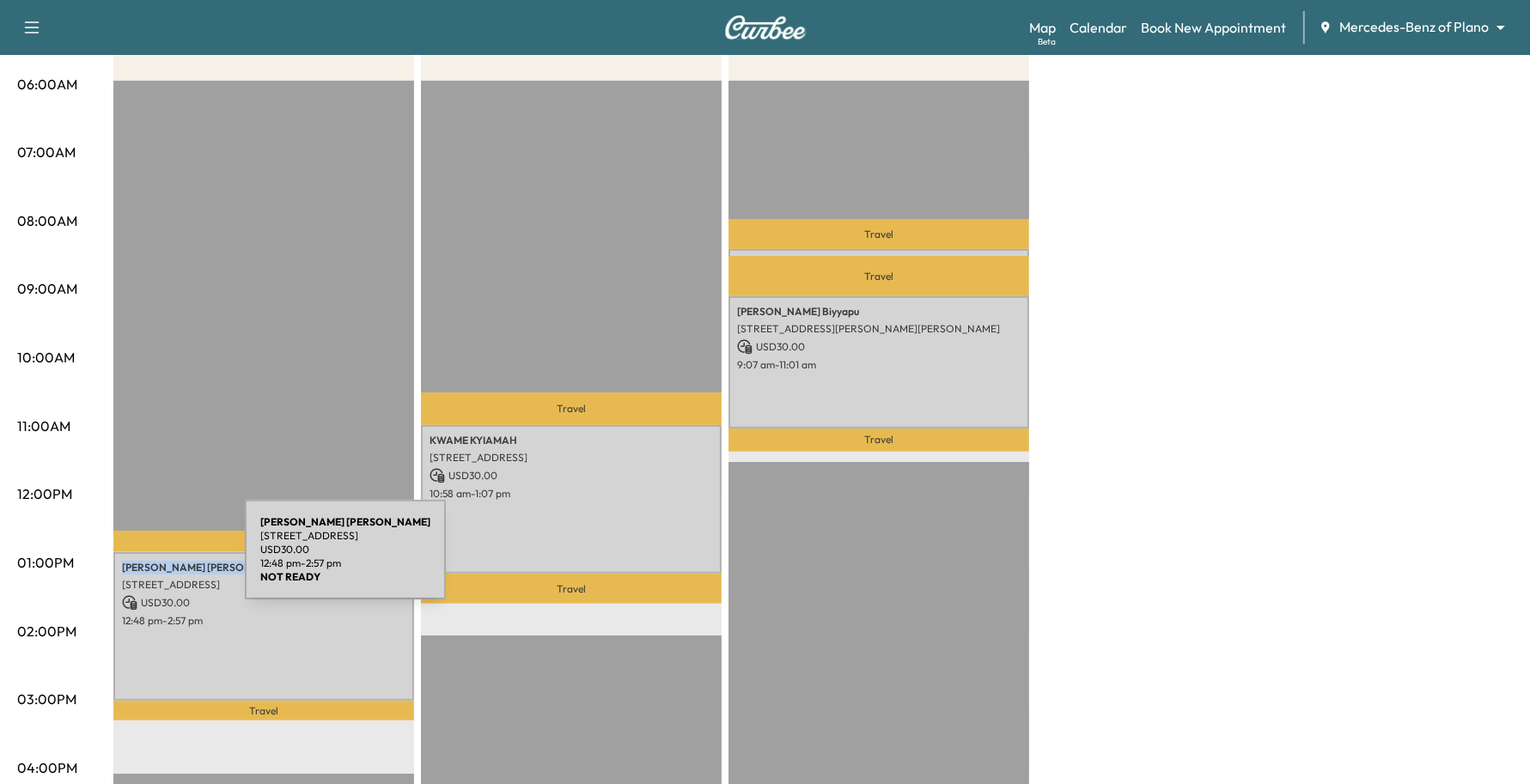
drag, startPoint x: 245, startPoint y: 551, endPoint x: 116, endPoint y: 560, distance: 129.3
click at [116, 560] on div "[PERSON_NAME] [STREET_ADDRESS] USD 30.00 12:48 pm - 2:57 pm" at bounding box center [264, 627] width 301 height 150
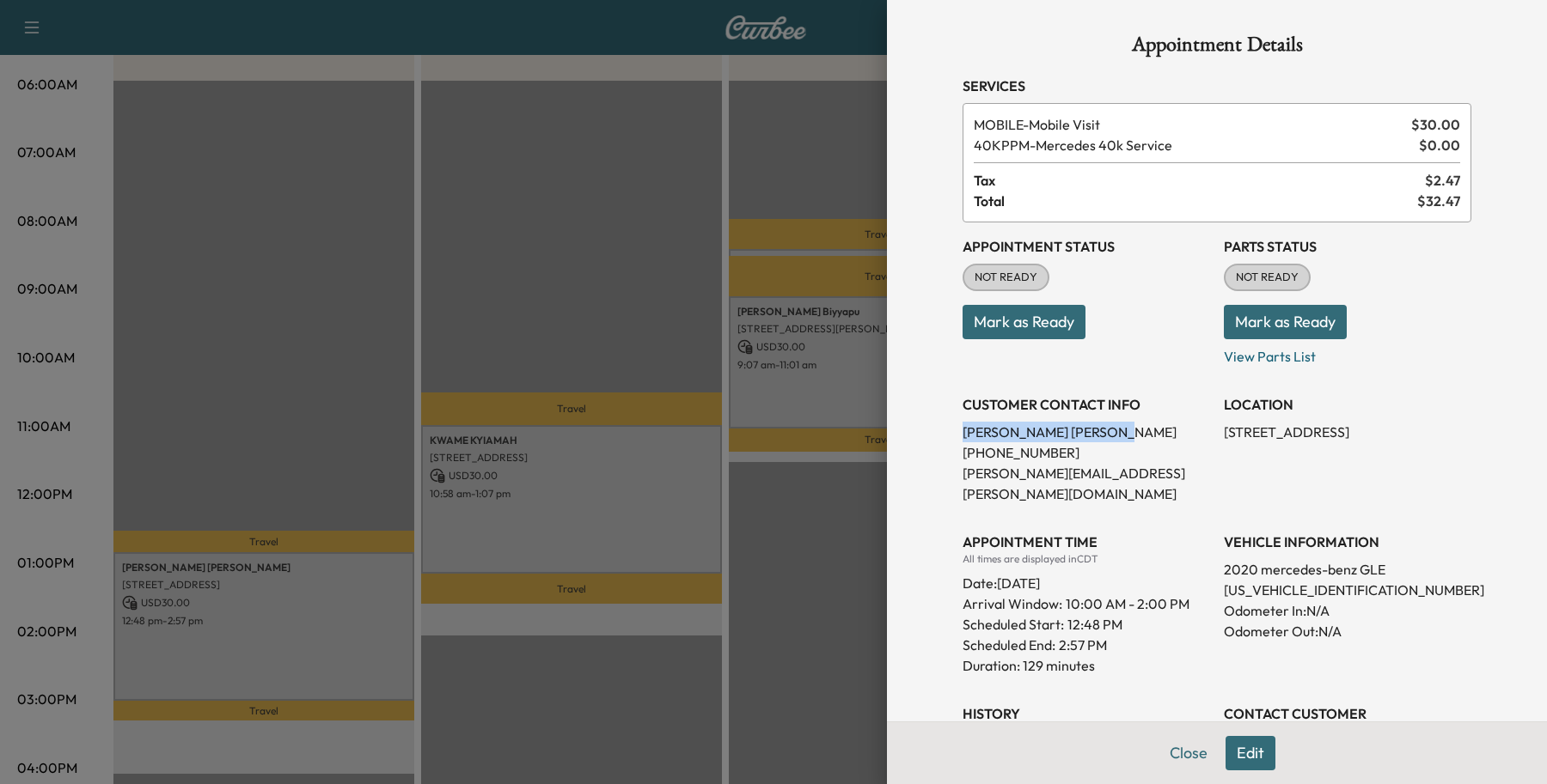
drag, startPoint x: 129, startPoint y: 564, endPoint x: 886, endPoint y: 436, distance: 767.7
click at [886, 436] on div "Appointment Details Services MOBILE - Mobile Visit $ 30.00 40KPPM - Mercedes 40…" at bounding box center [1216, 392] width 660 height 784
copy p "[PERSON_NAME]"
drag, startPoint x: 1051, startPoint y: 448, endPoint x: 919, endPoint y: 453, distance: 132.1
click at [919, 453] on div "Appointment Details Services MOBILE - Mobile Visit $ 30.00 40KPPM - Mercedes 40…" at bounding box center [1216, 392] width 660 height 784
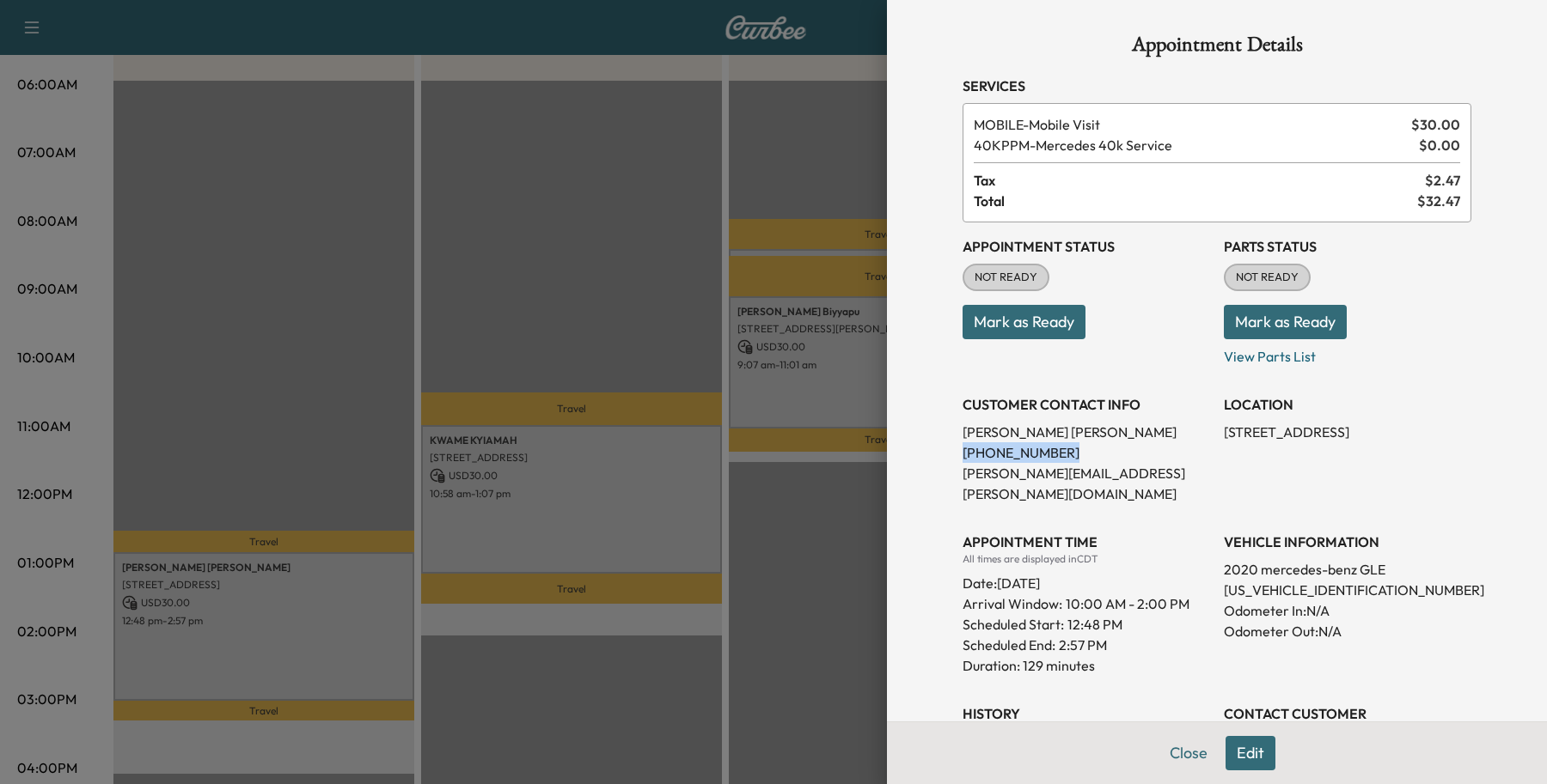
copy p "[PHONE_NUMBER]"
click at [1196, 756] on button "Close" at bounding box center [1188, 754] width 61 height 35
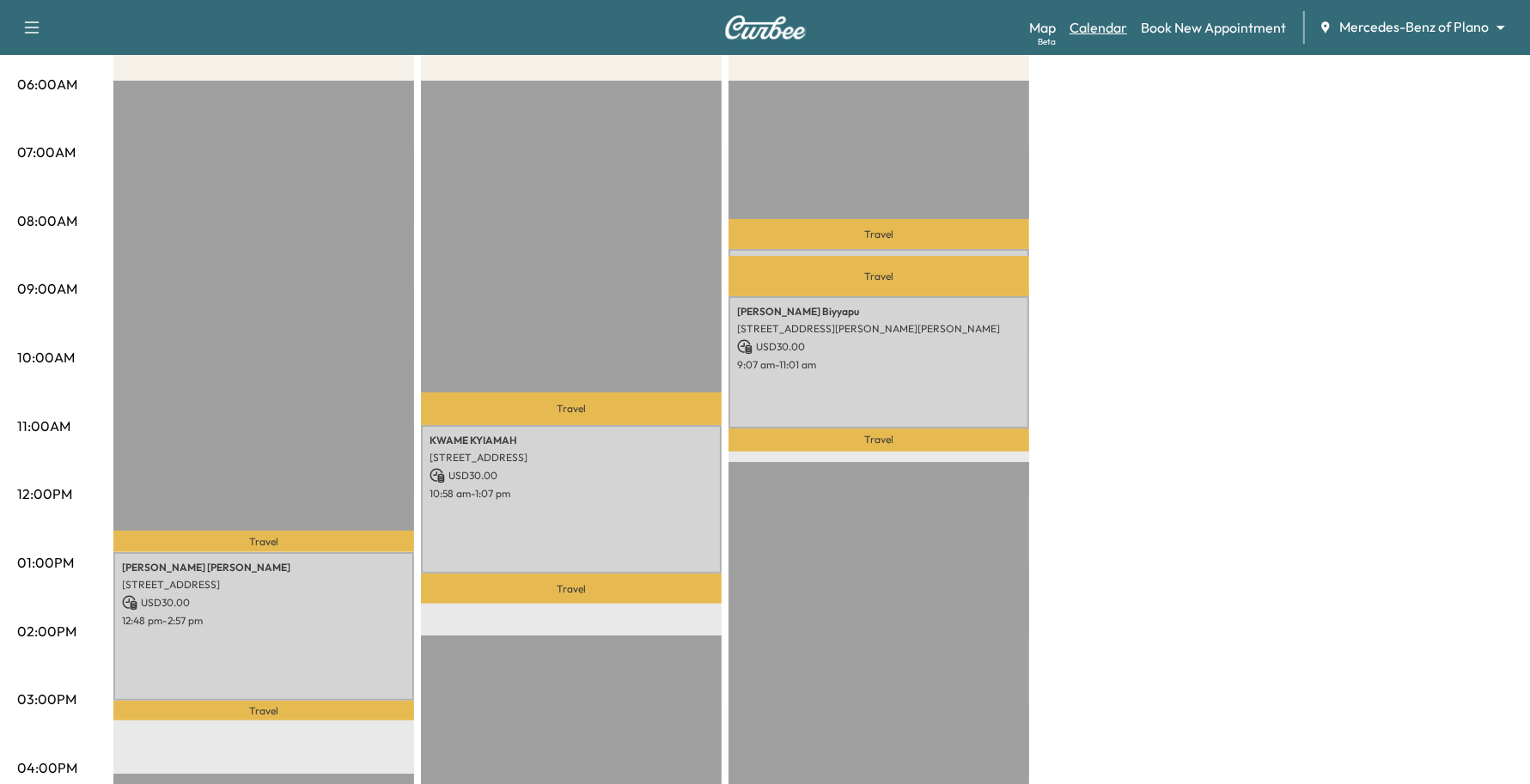
click at [1106, 31] on link "Calendar" at bounding box center [1098, 28] width 58 height 21
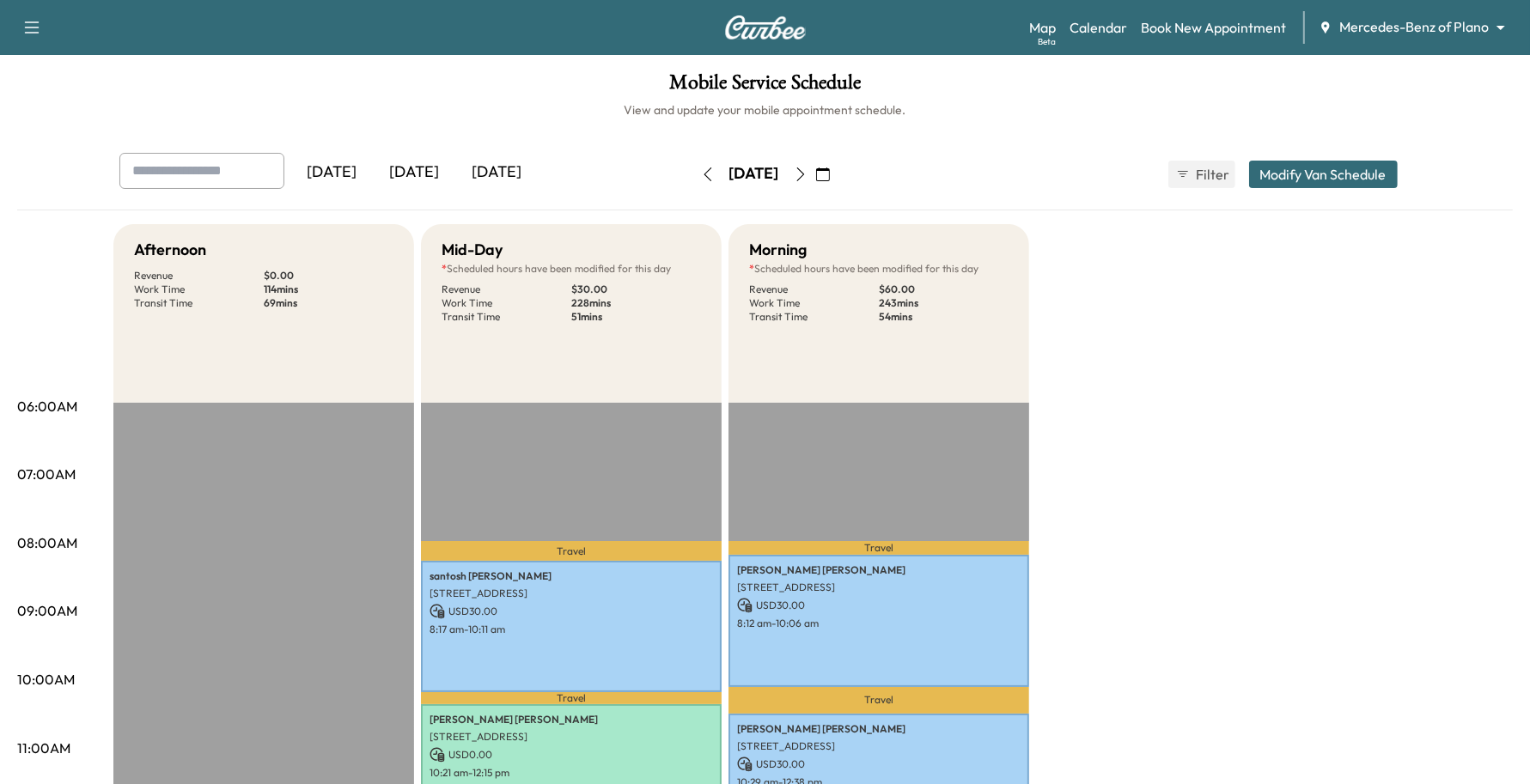
click at [830, 178] on icon "button" at bounding box center [823, 175] width 14 height 14
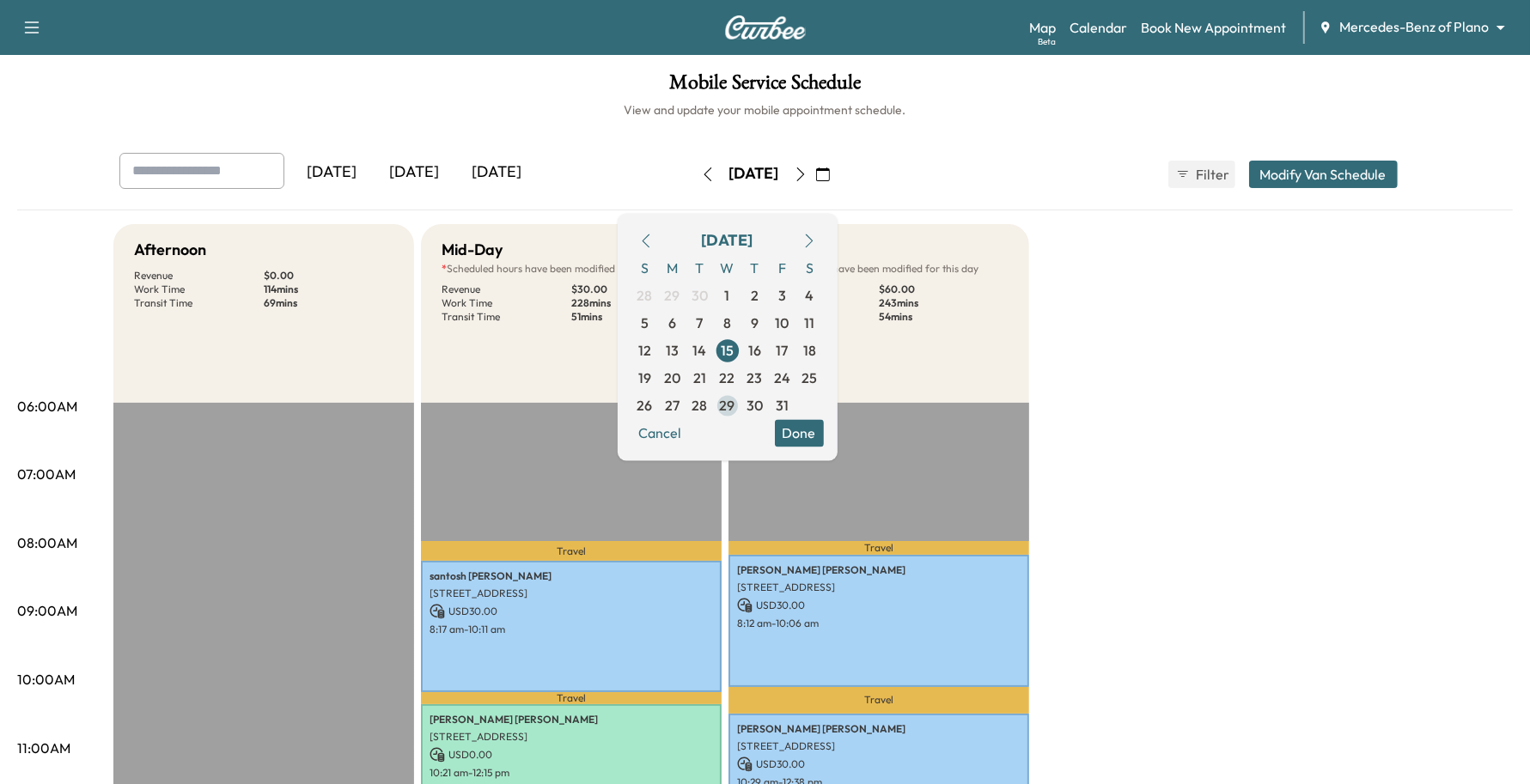
click at [742, 404] on span "29" at bounding box center [728, 405] width 28 height 28
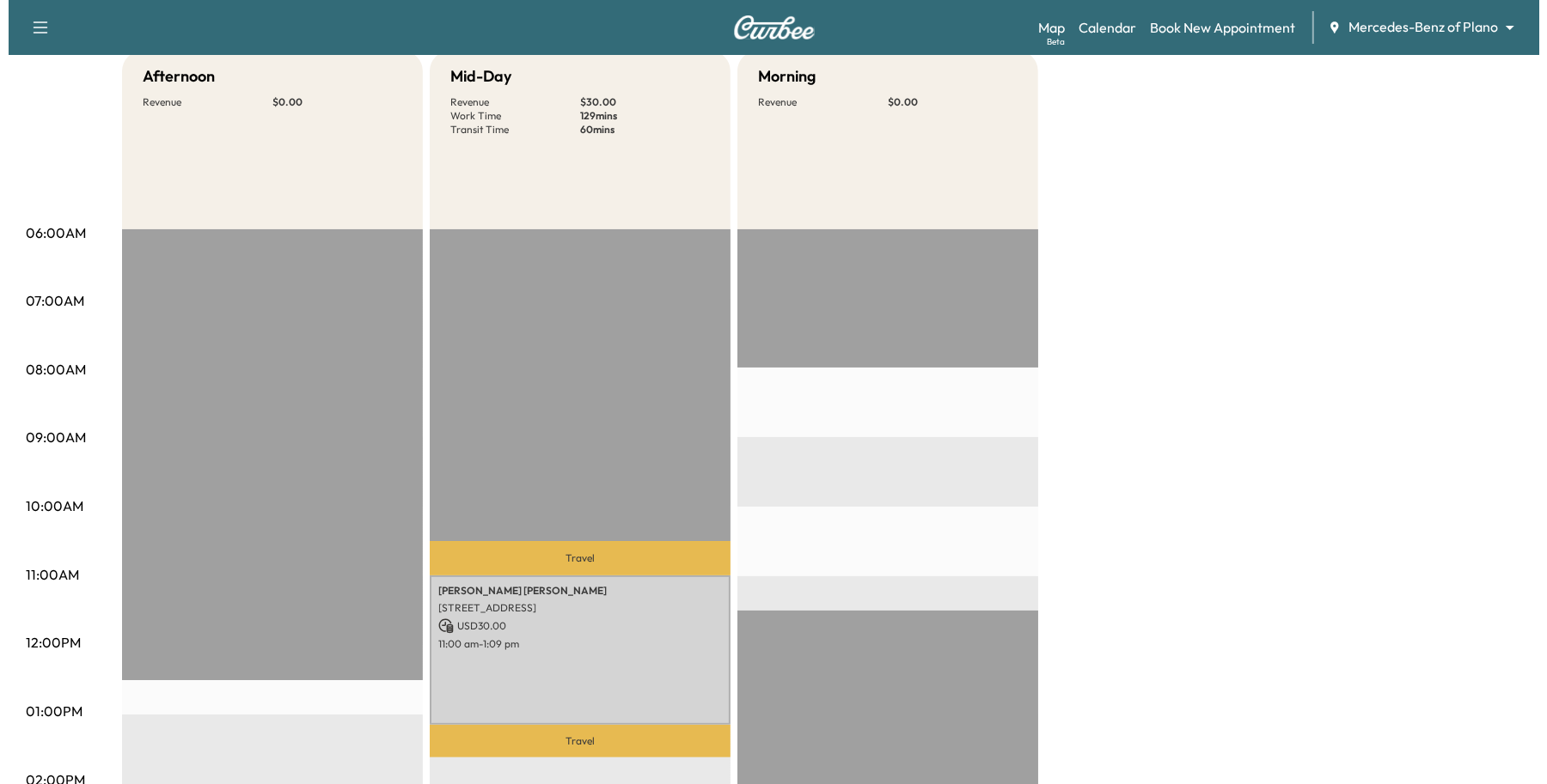
scroll to position [322, 0]
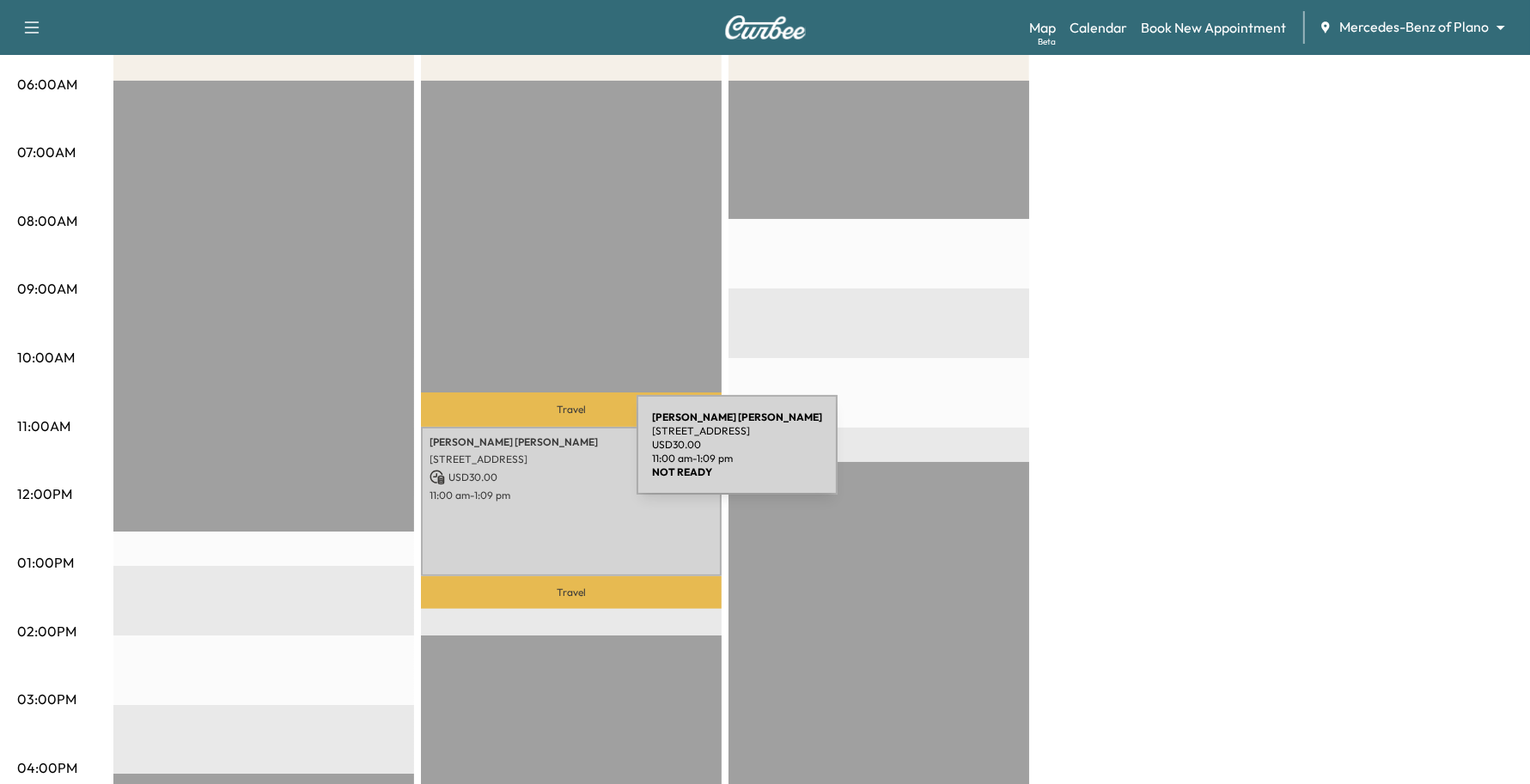
click at [500, 470] on p "USD 30.00" at bounding box center [571, 478] width 284 height 16
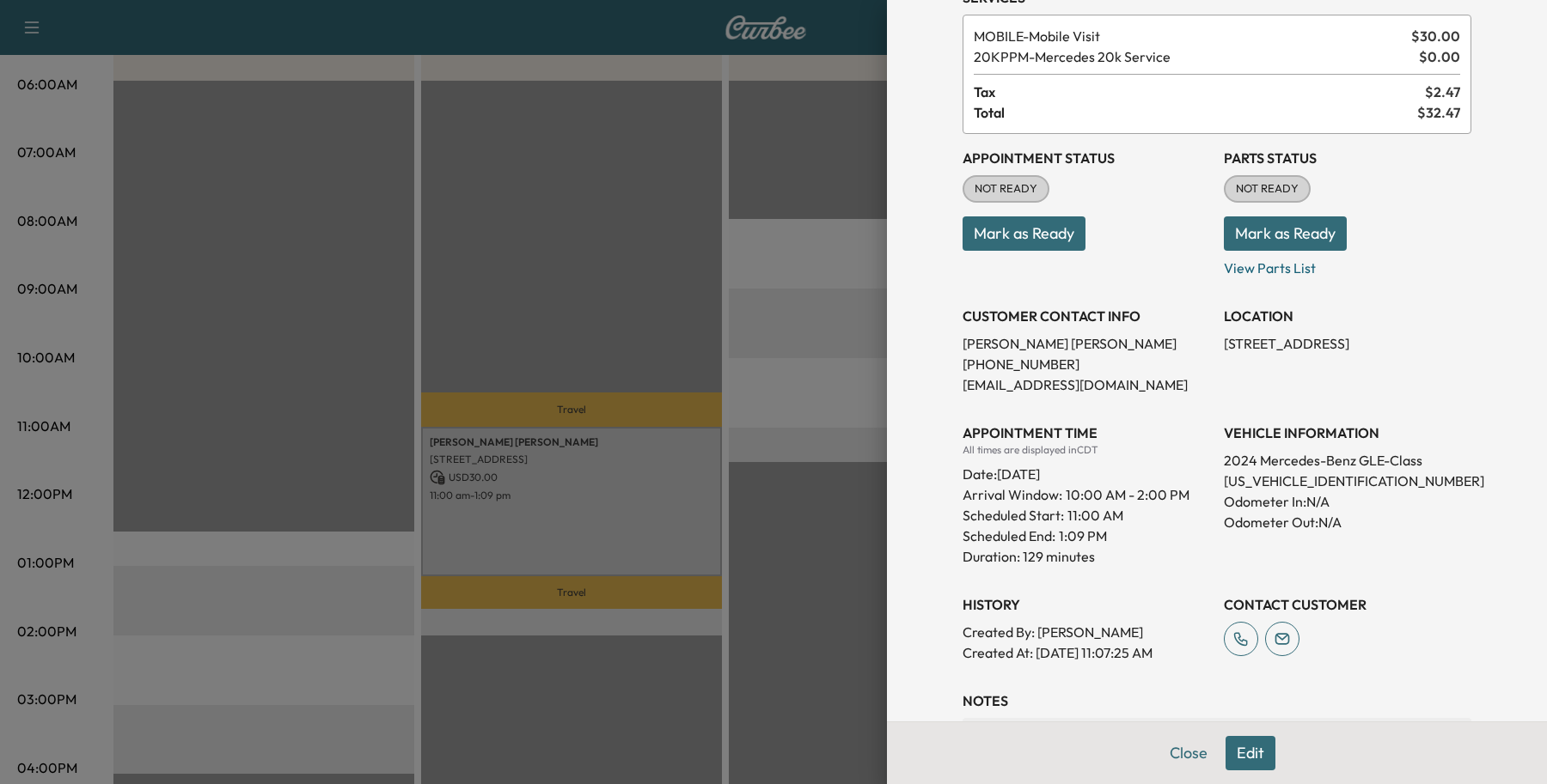
scroll to position [277, 0]
